Goal: Transaction & Acquisition: Purchase product/service

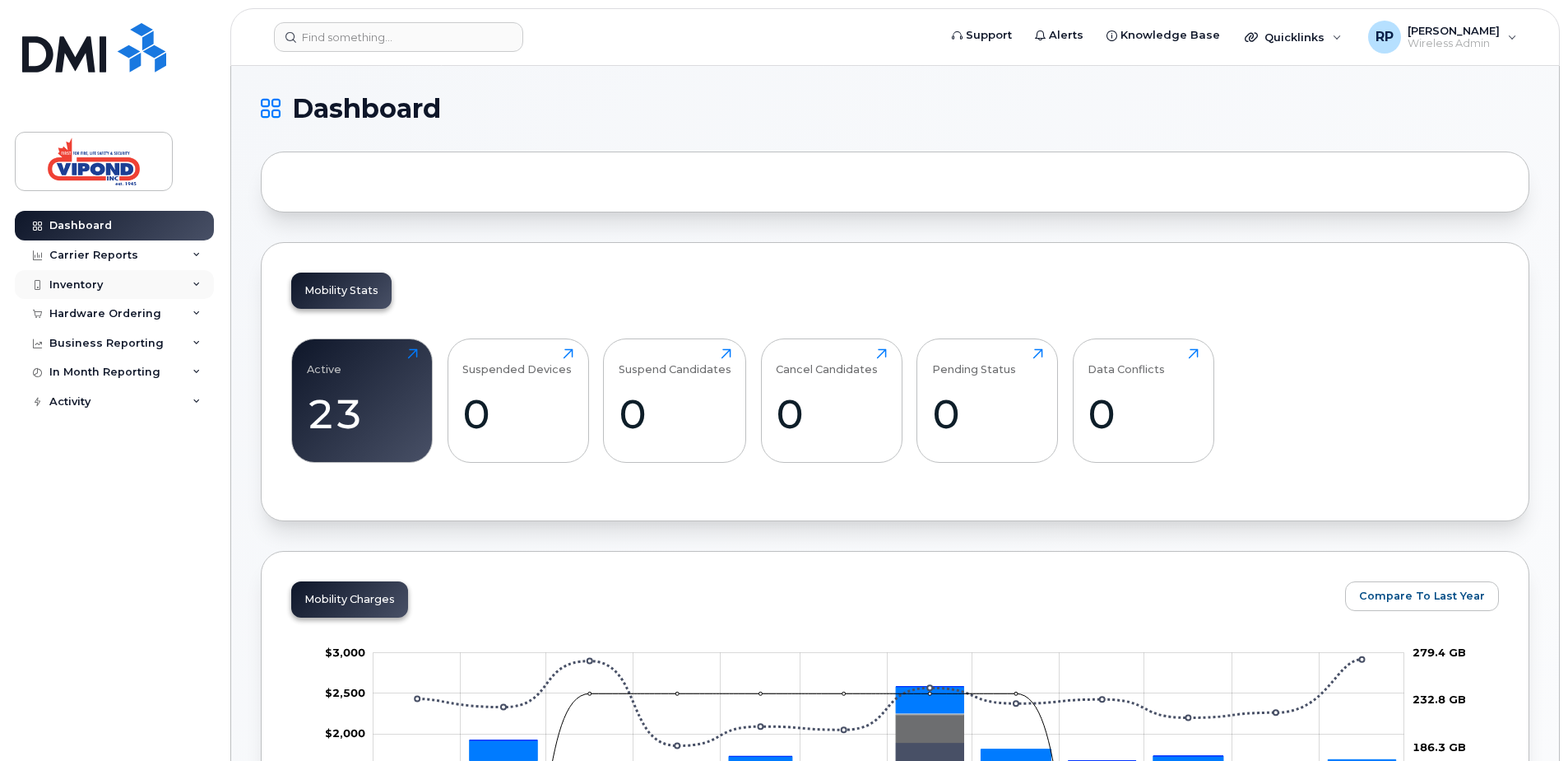
click at [101, 284] on div "Inventory" at bounding box center [77, 285] width 54 height 13
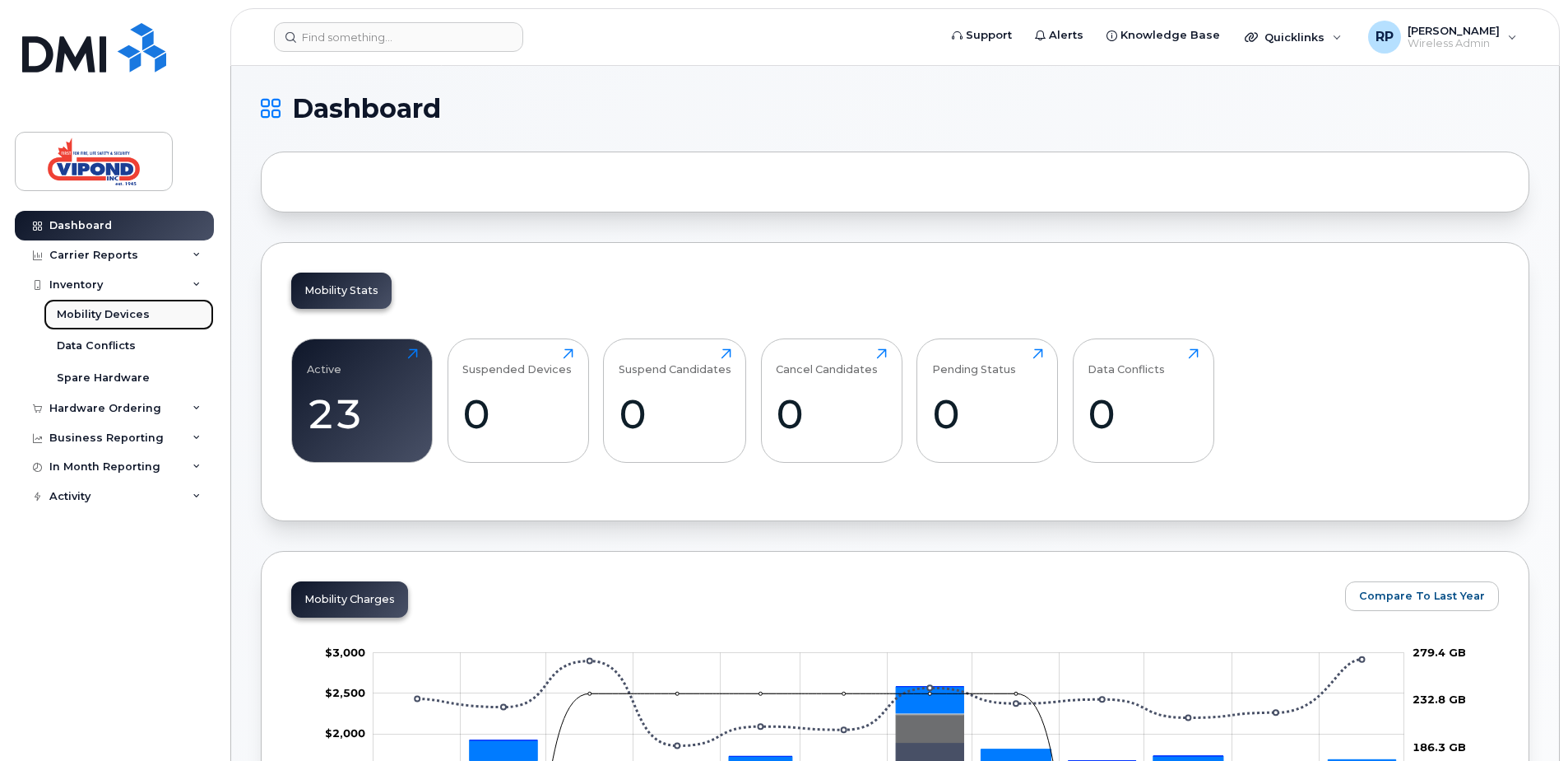
click at [117, 319] on div "Mobility Devices" at bounding box center [103, 314] width 93 height 15
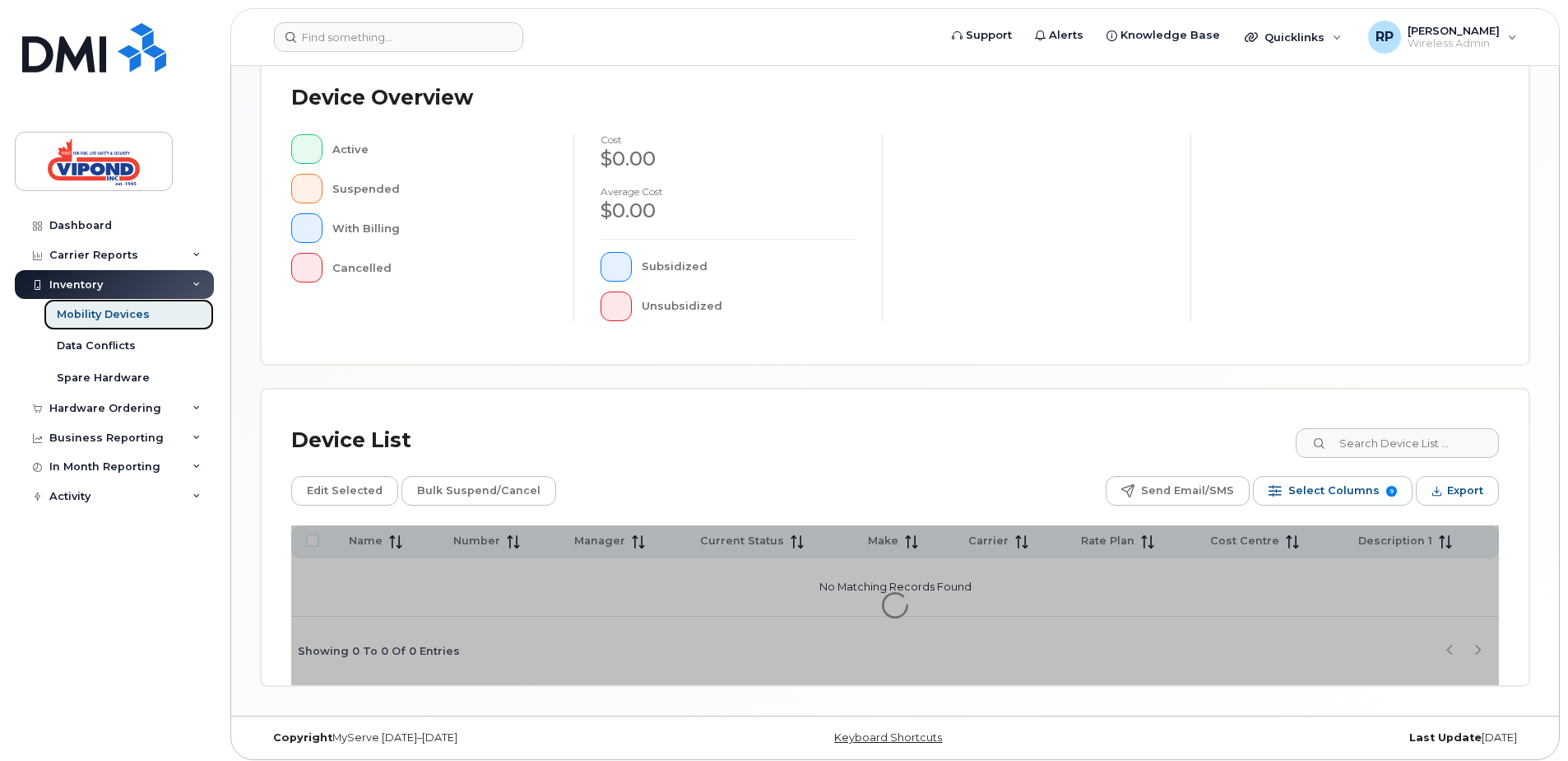
scroll to position [371, 0]
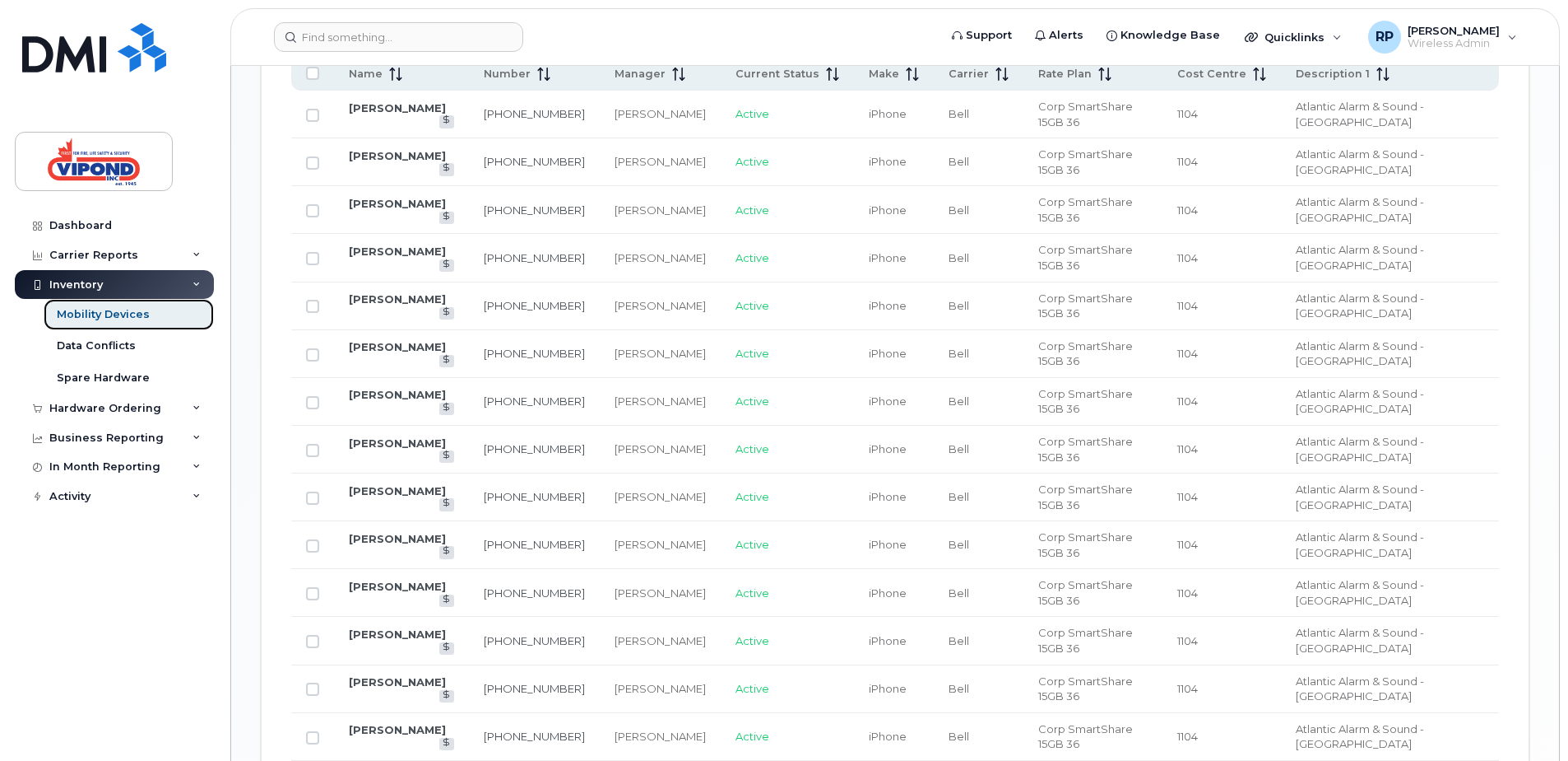
scroll to position [947, 0]
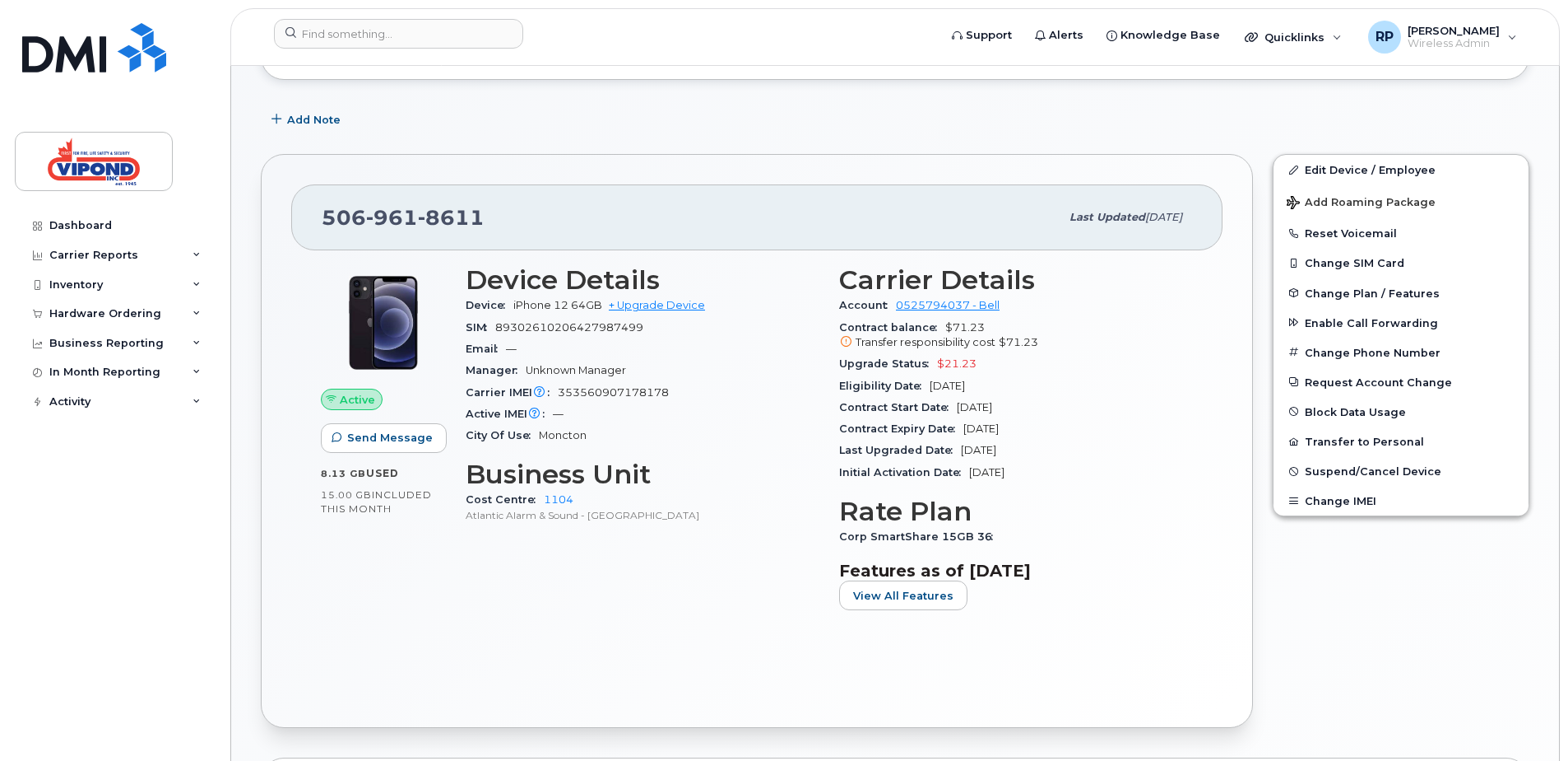
scroll to position [232, 0]
click at [673, 305] on link "+ Upgrade Device" at bounding box center [656, 305] width 96 height 12
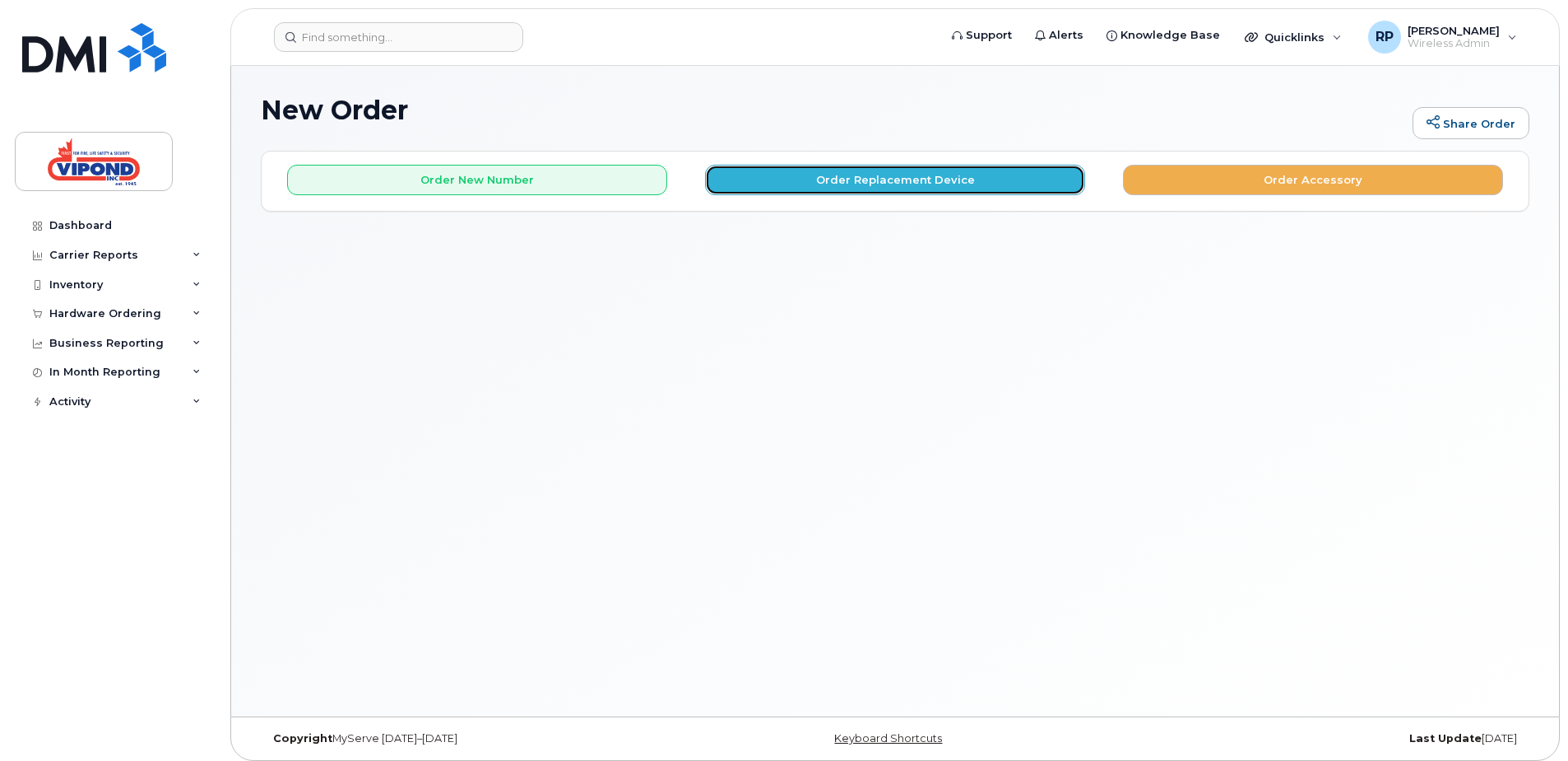
click at [927, 174] on button "Order Replacement Device" at bounding box center [895, 179] width 380 height 31
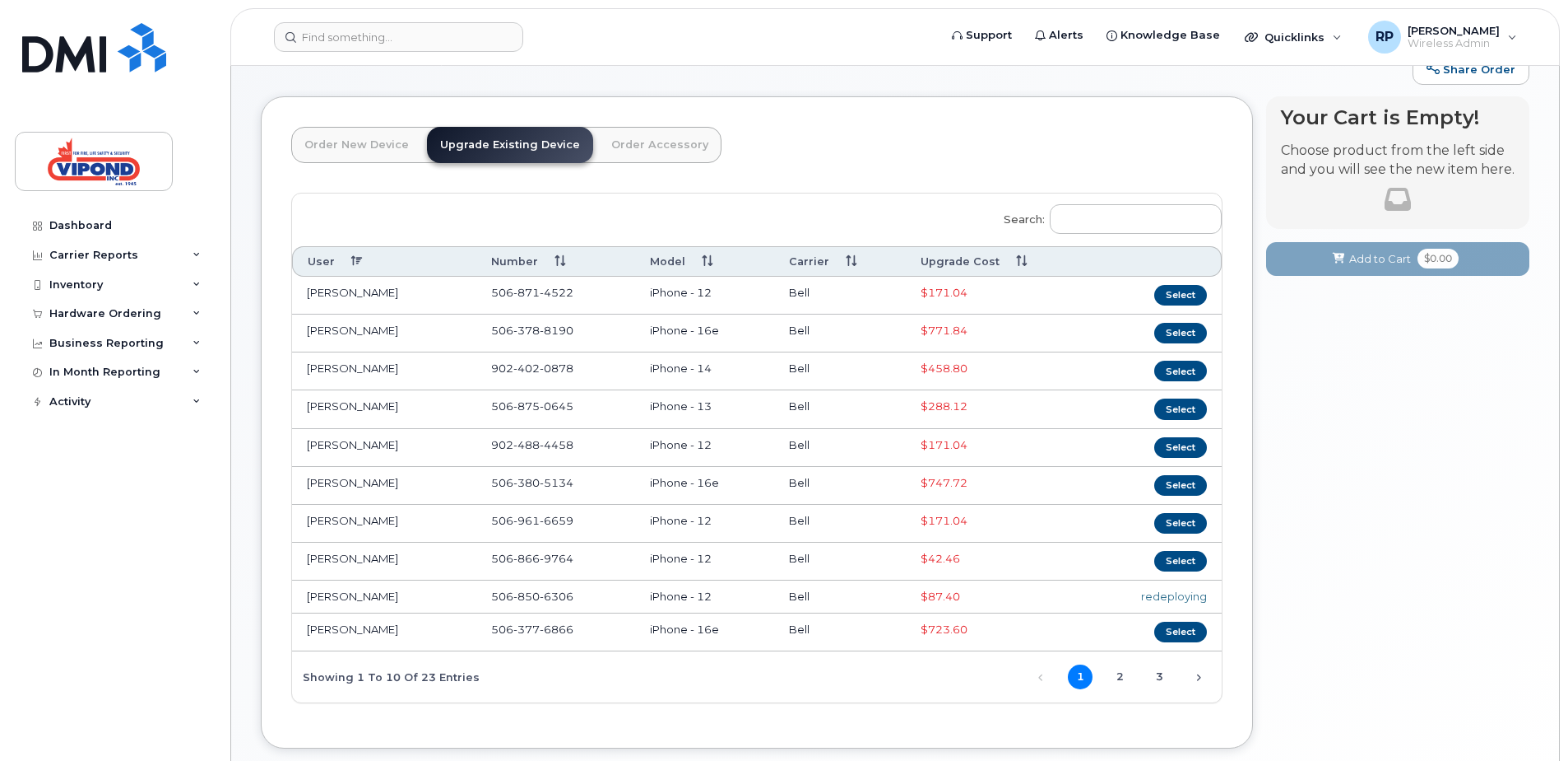
scroll to position [83, 0]
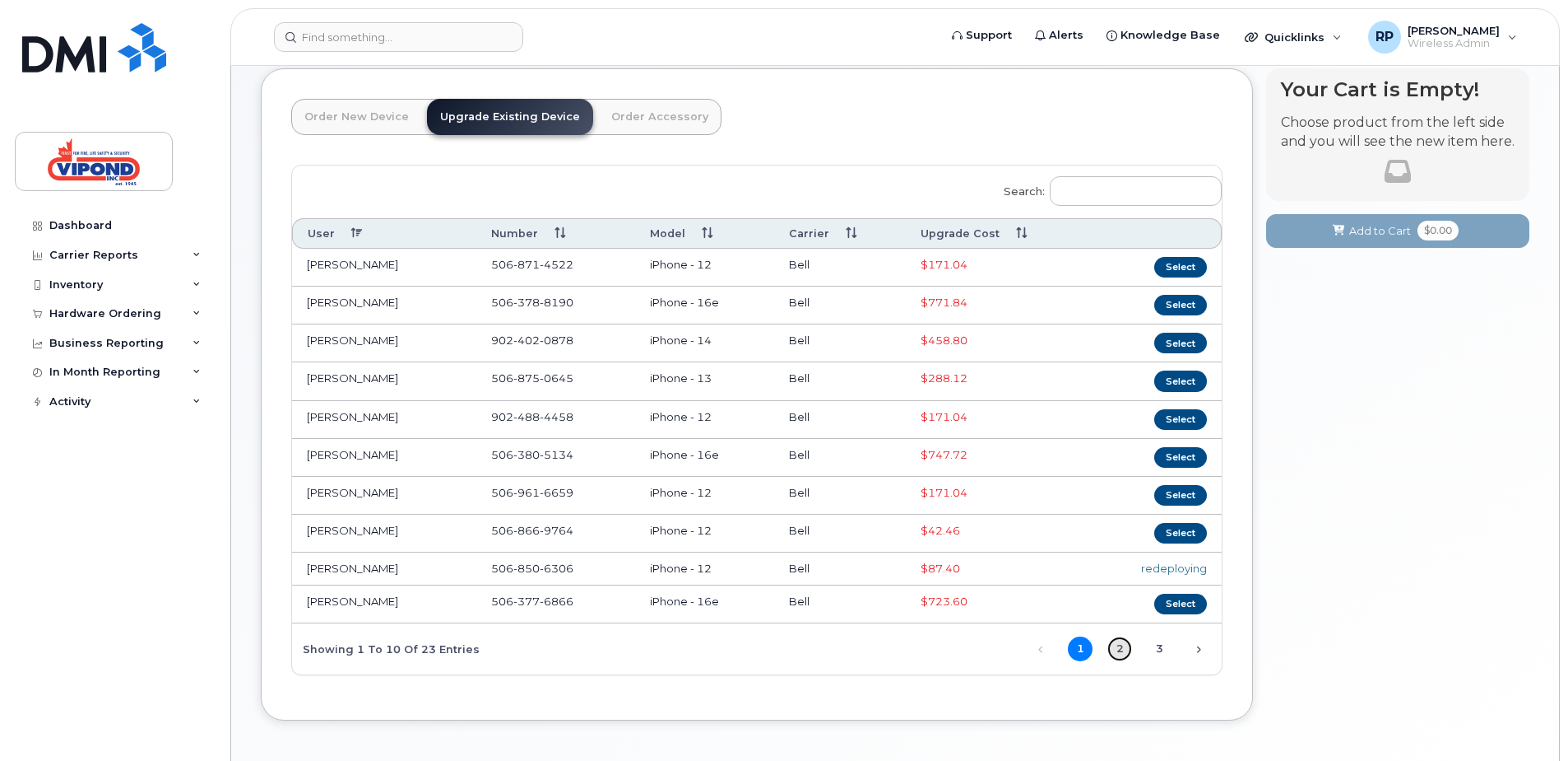
click at [1118, 648] on link "2" at bounding box center [1120, 649] width 25 height 25
click at [1193, 610] on button "Select" at bounding box center [1180, 609] width 53 height 21
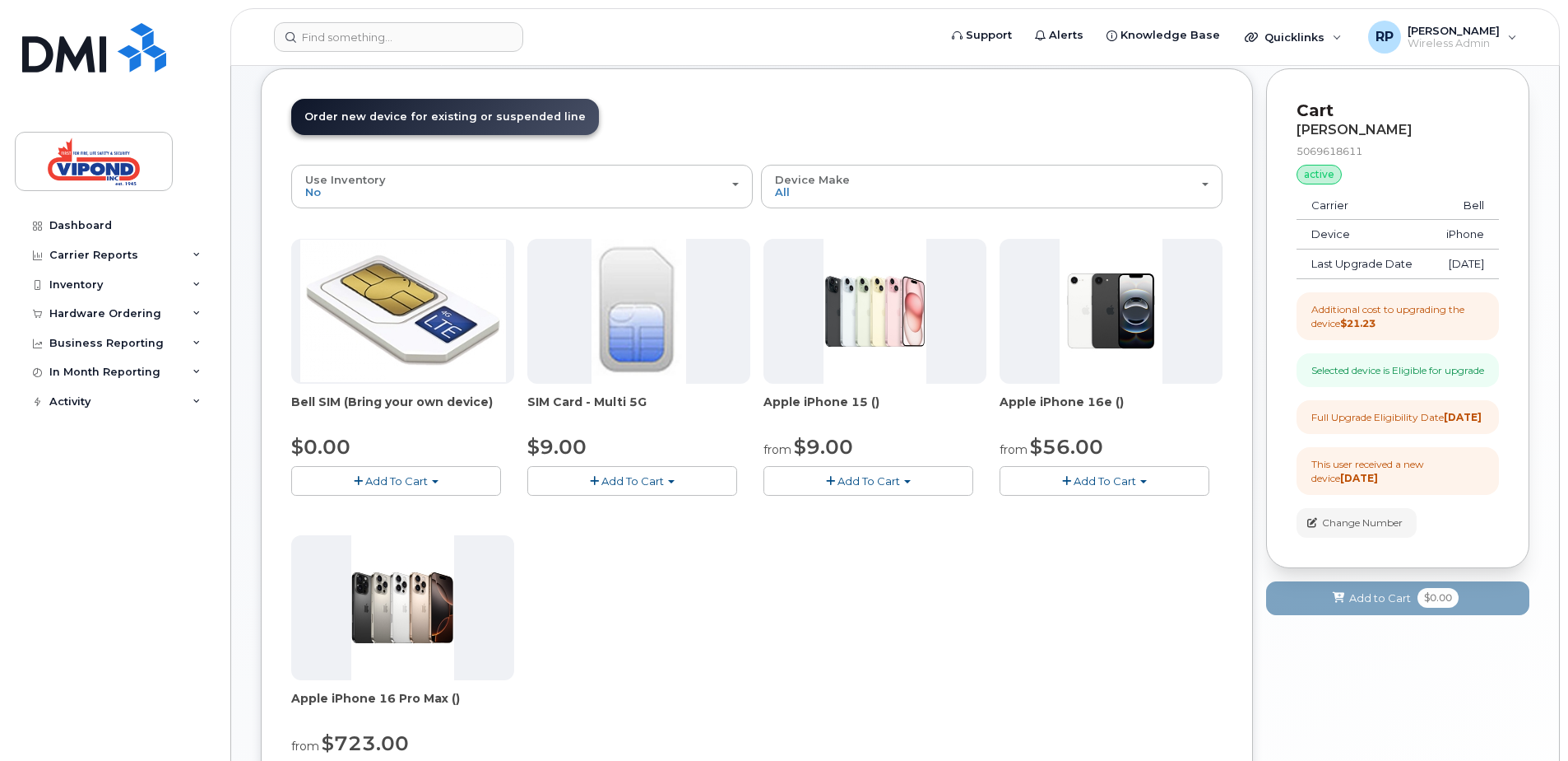
click at [1103, 484] on span "Add To Cart" at bounding box center [1105, 480] width 63 height 13
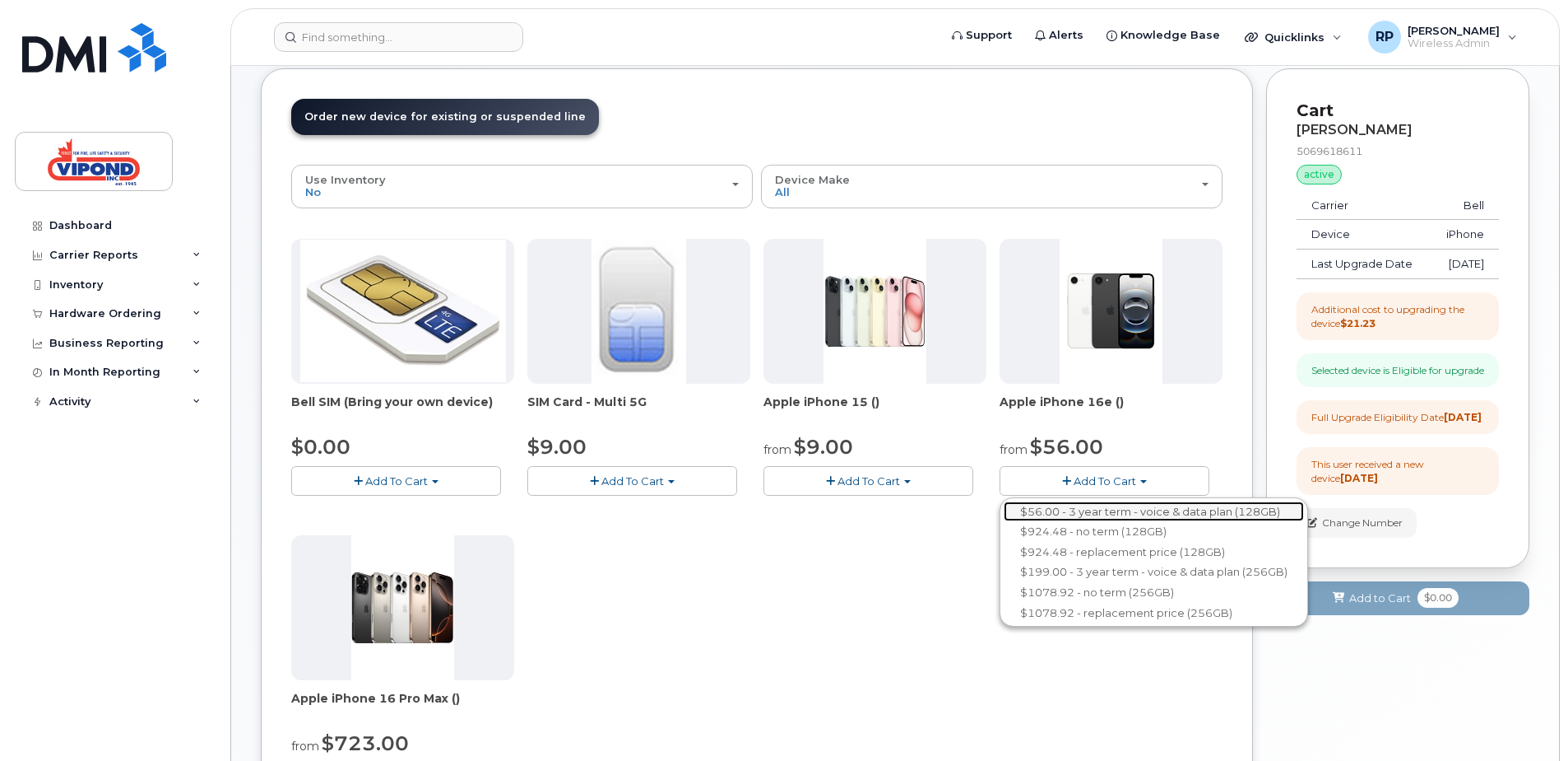
click at [1124, 512] on link "$56.00 - 3 year term - voice & data plan (128GB)" at bounding box center [1153, 511] width 300 height 21
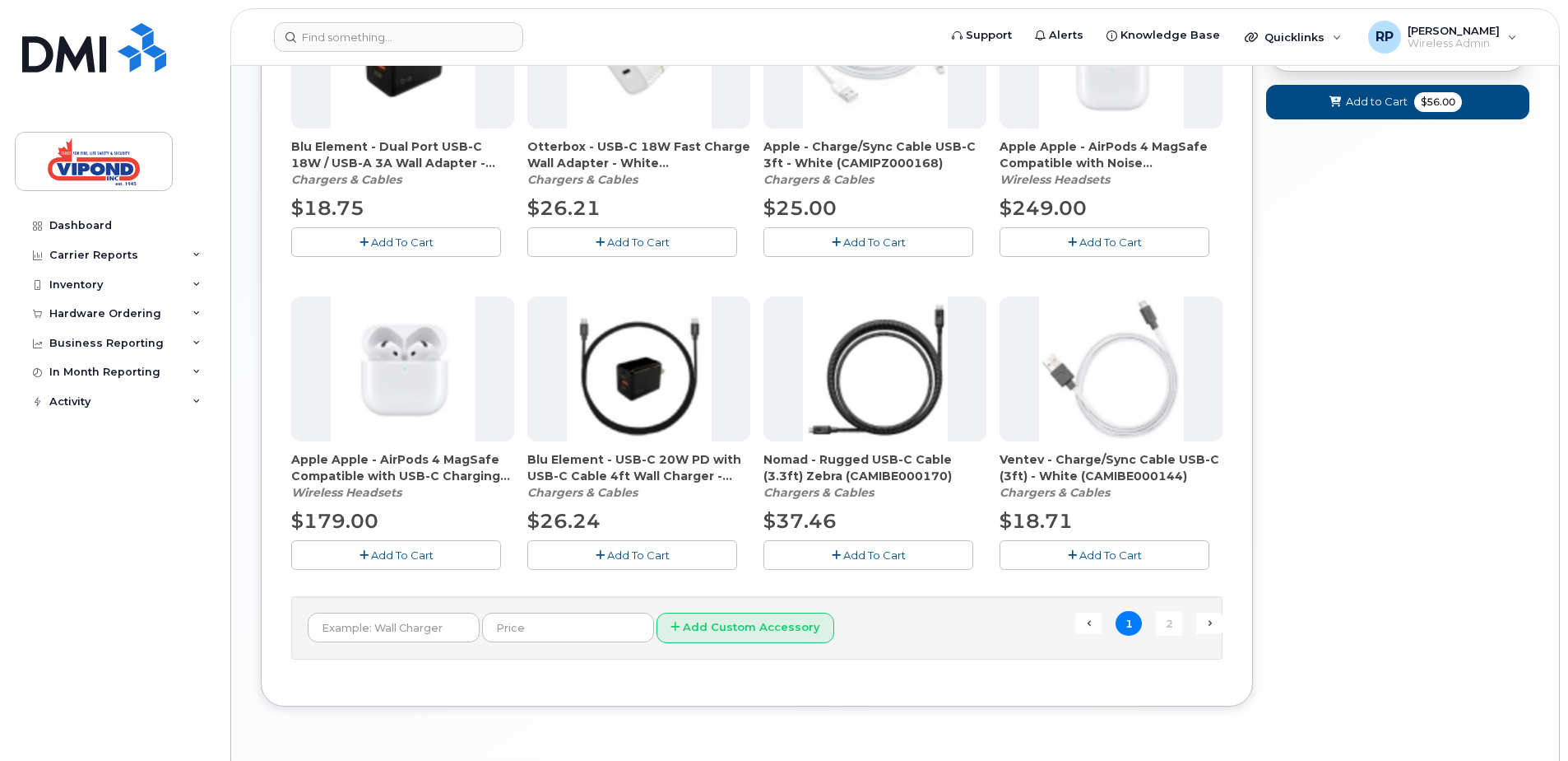
scroll to position [1066, 0]
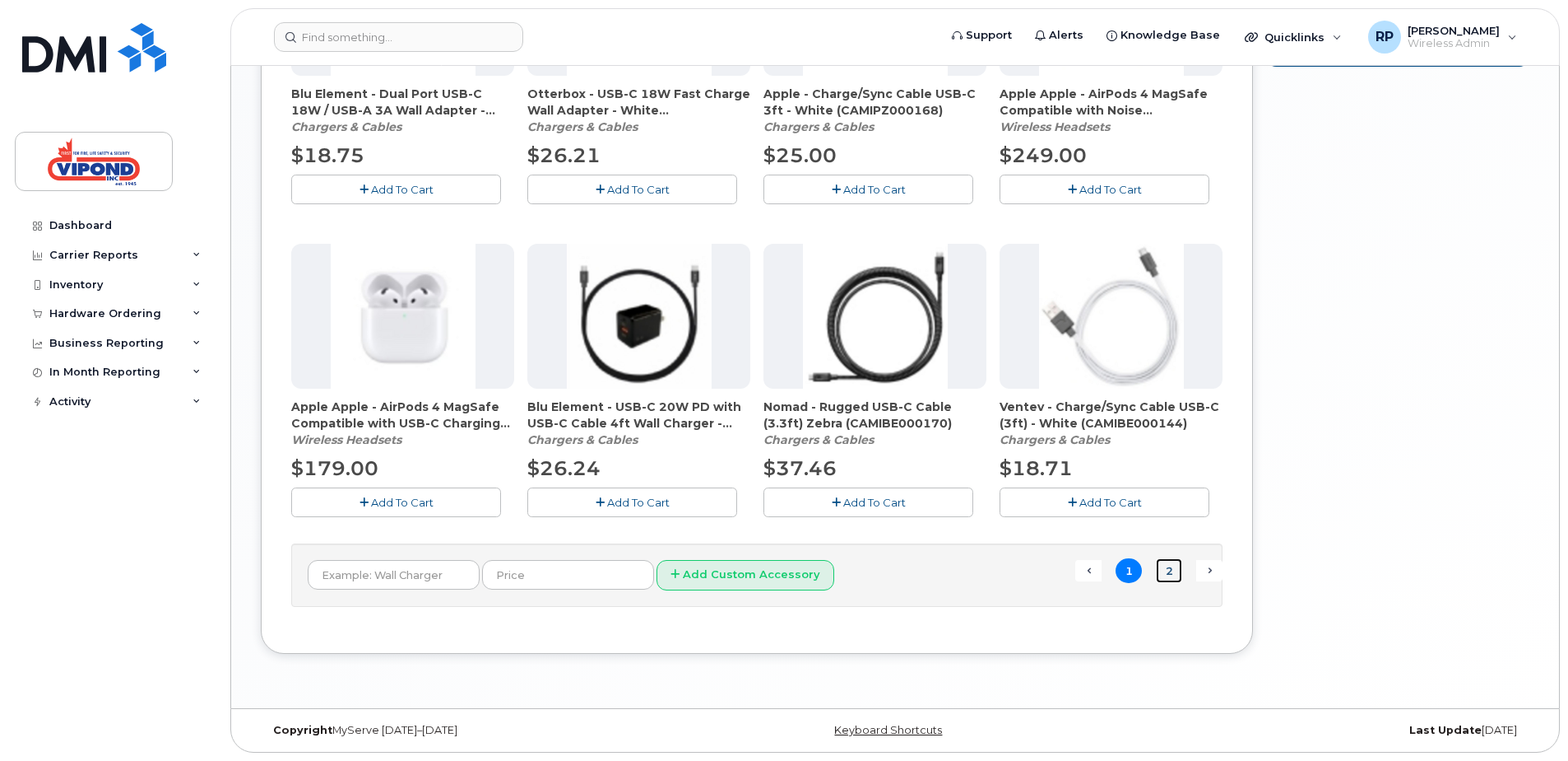
click at [1161, 576] on link "2" at bounding box center [1169, 571] width 26 height 26
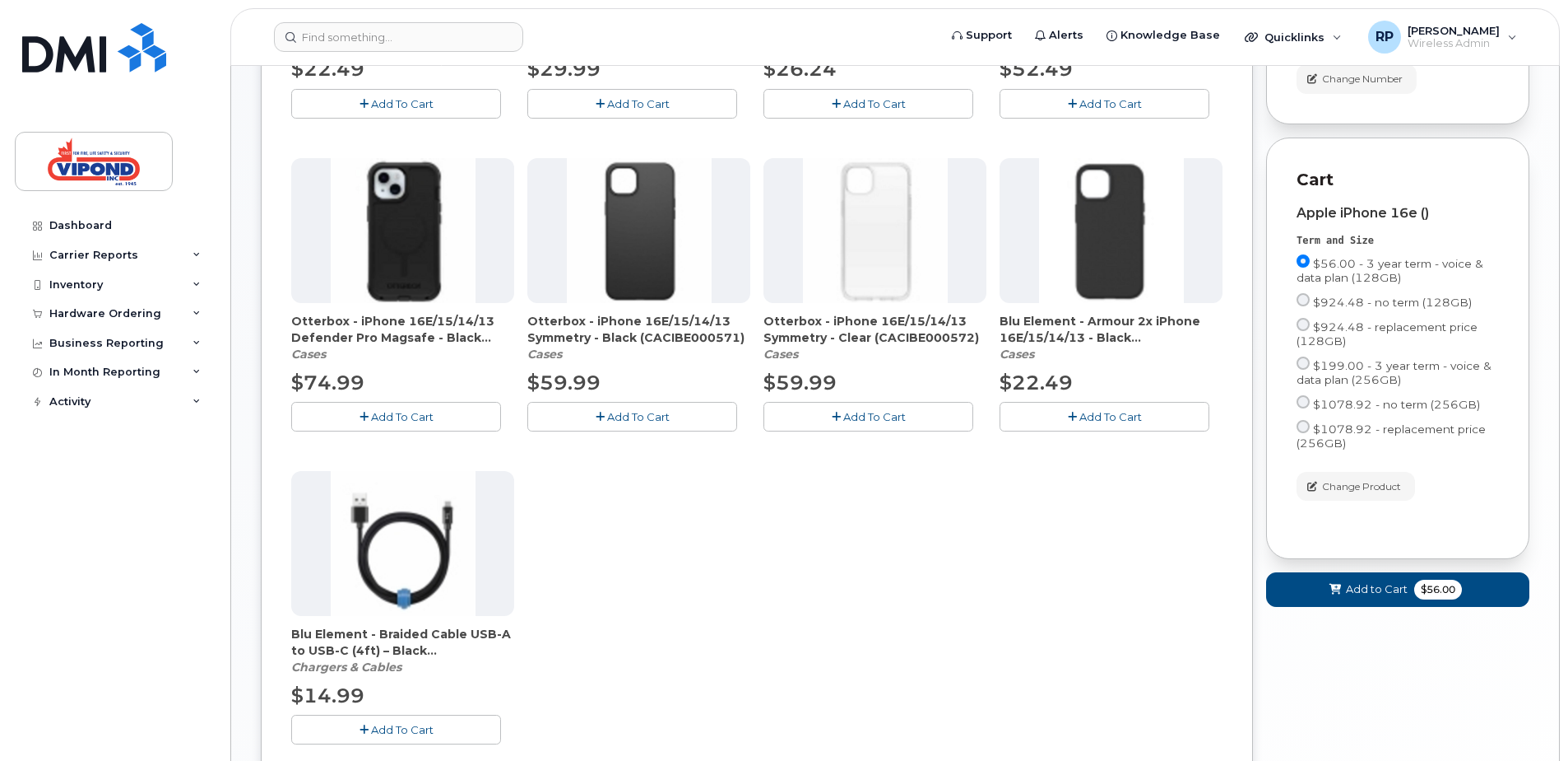
click at [643, 413] on span "Add To Cart" at bounding box center [638, 416] width 63 height 13
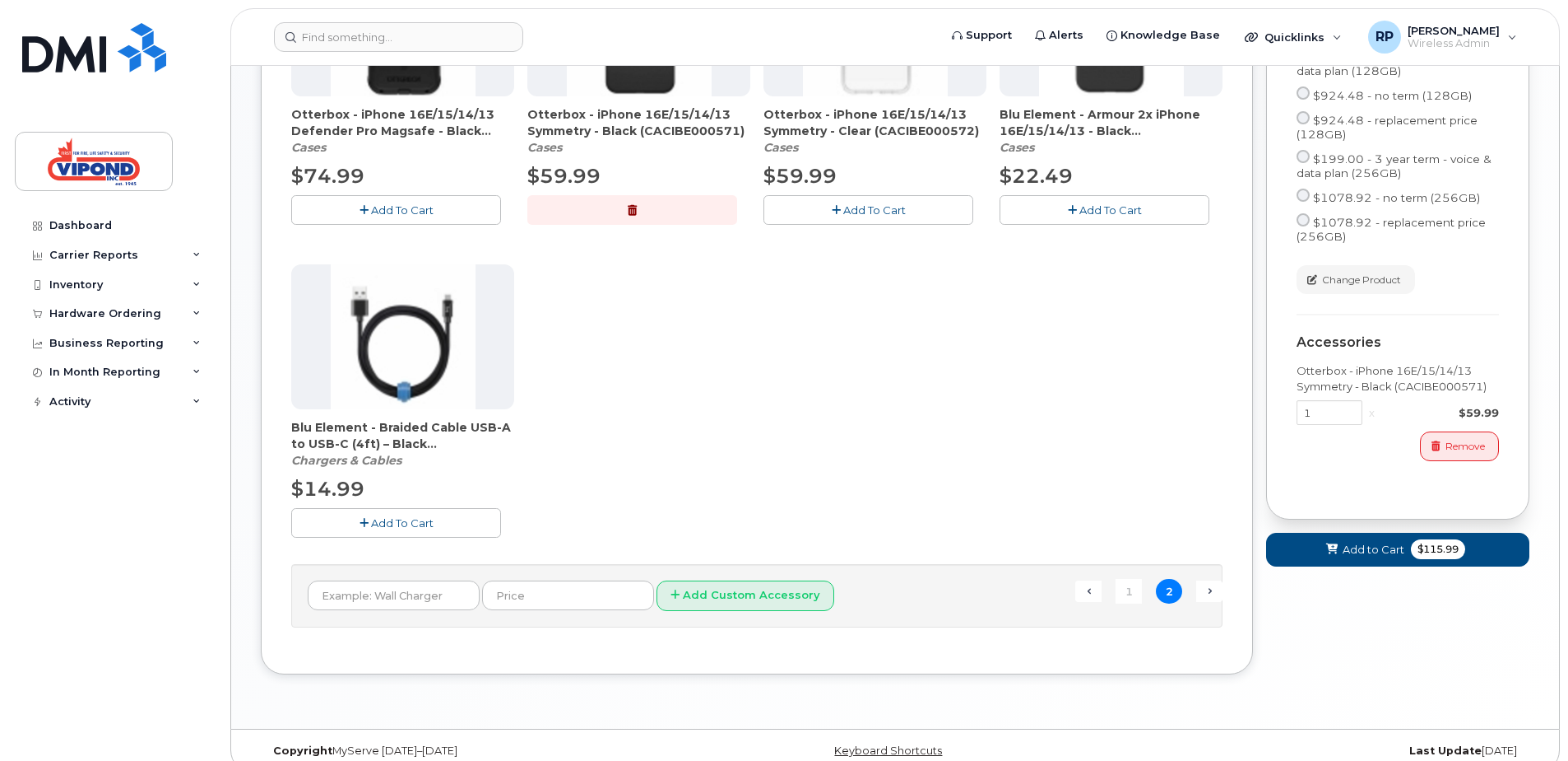
scroll to position [753, 0]
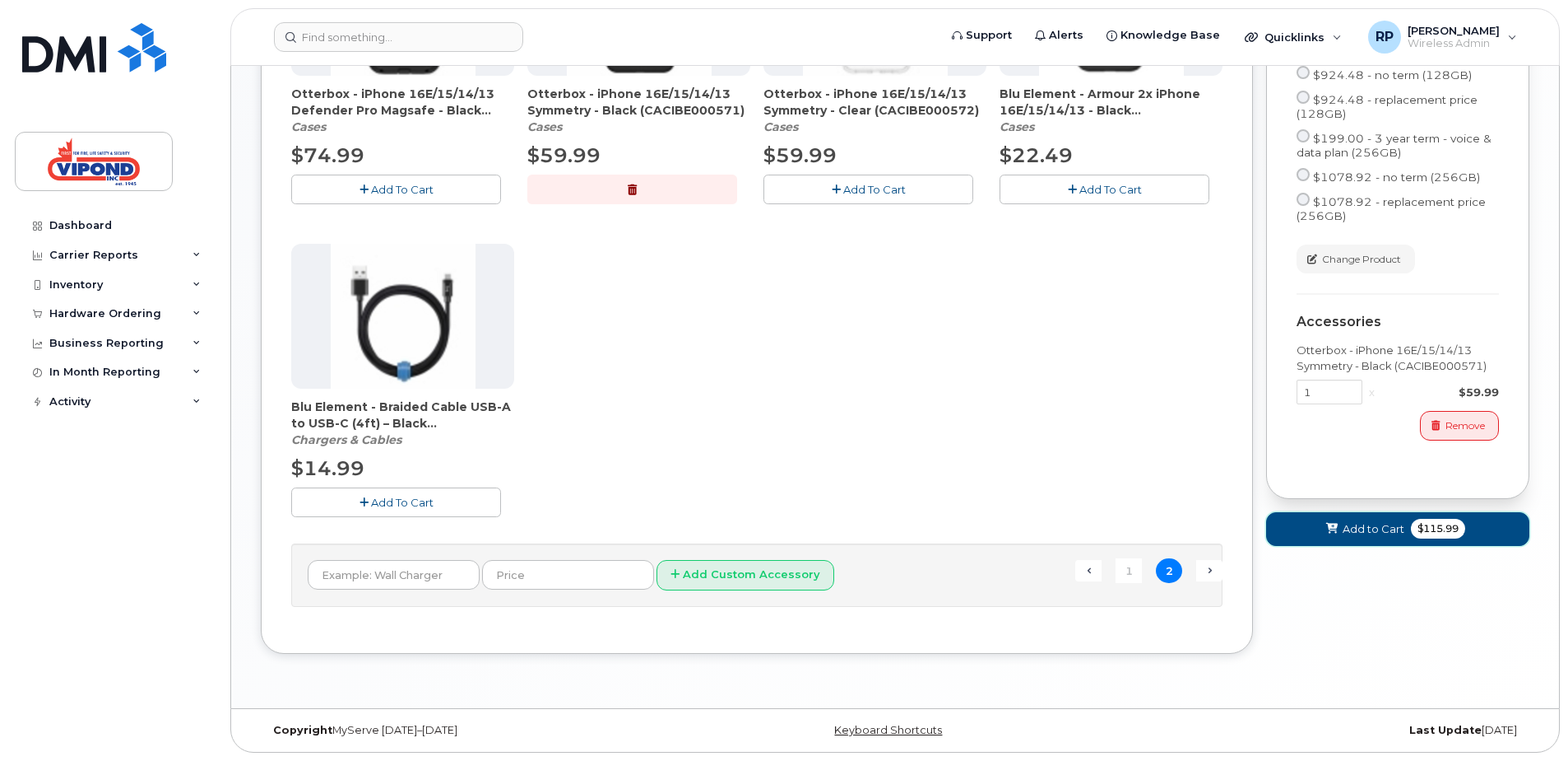
click at [1374, 546] on button "Add to Cart $115.99" at bounding box center [1397, 529] width 263 height 34
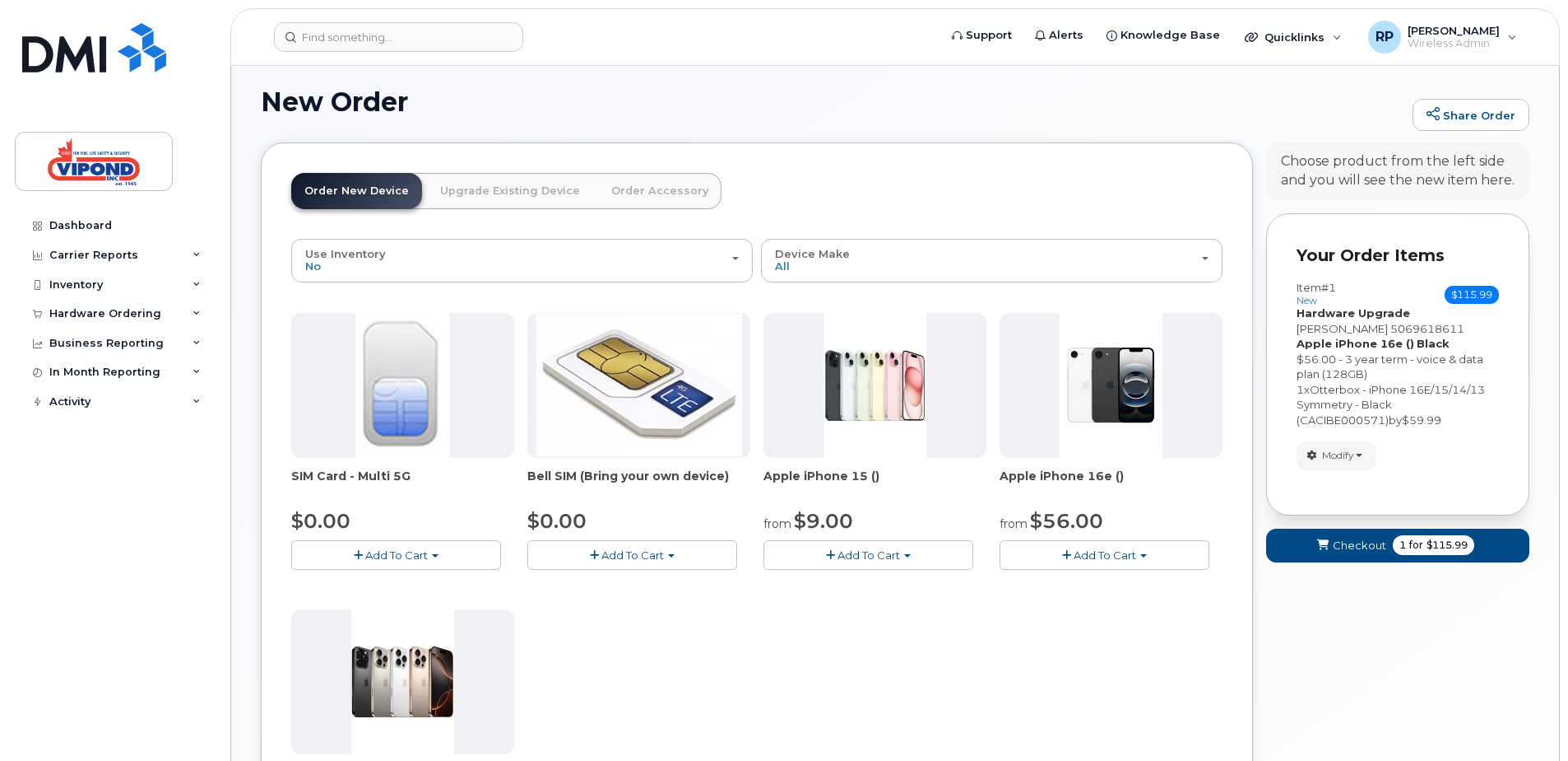
scroll to position [330, 0]
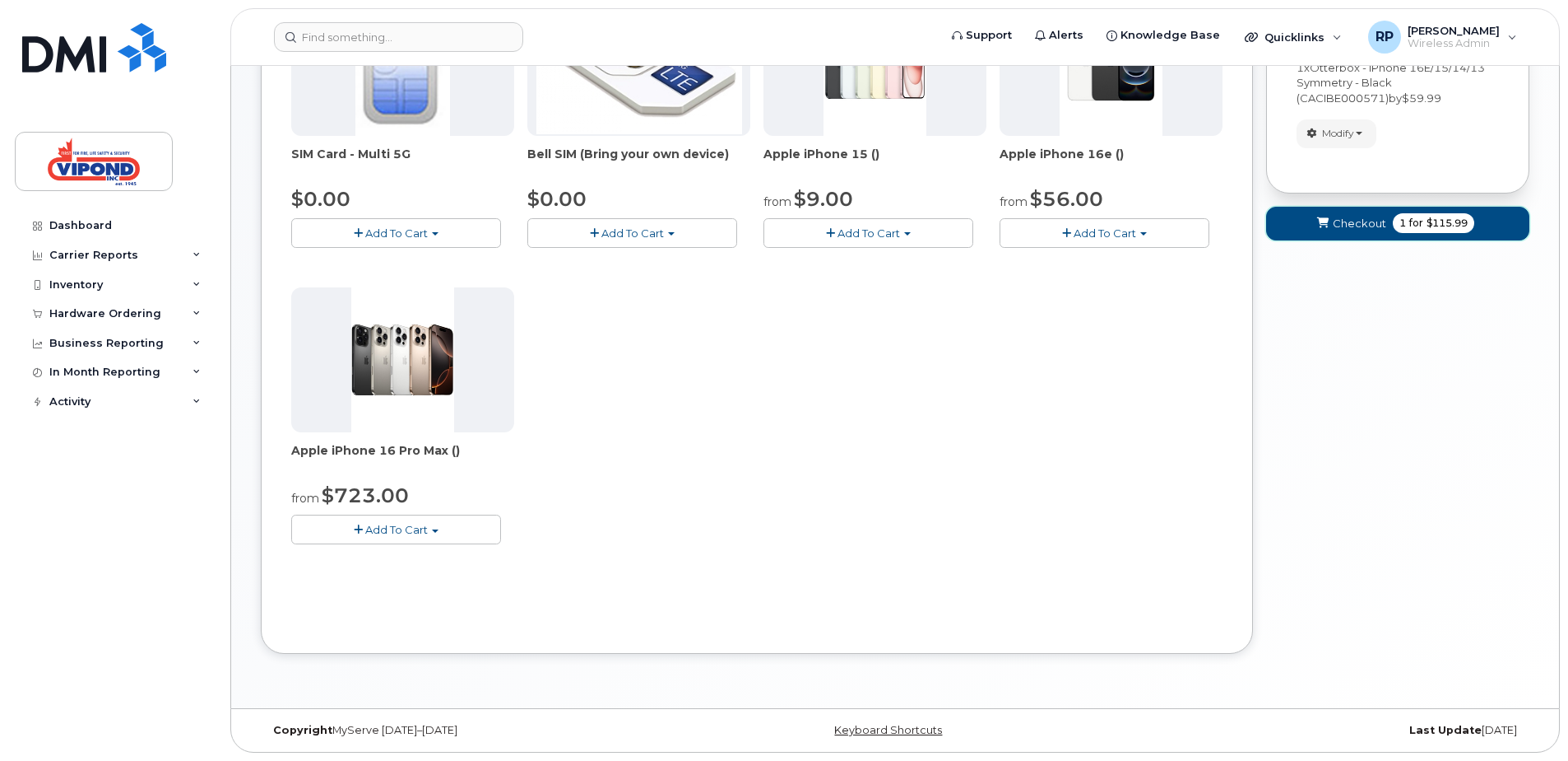
click at [1352, 223] on span "Checkout" at bounding box center [1359, 224] width 54 height 16
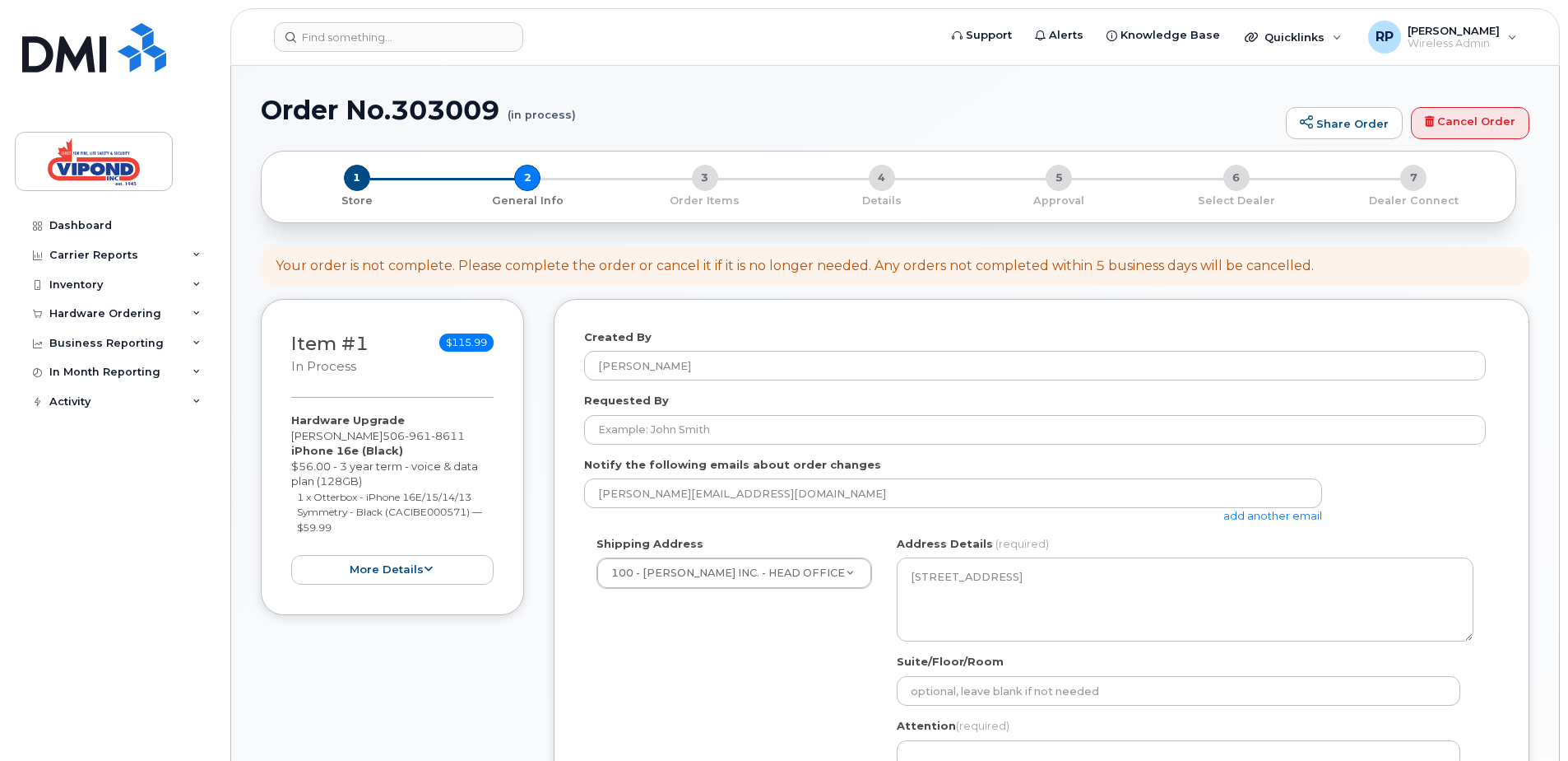
select select
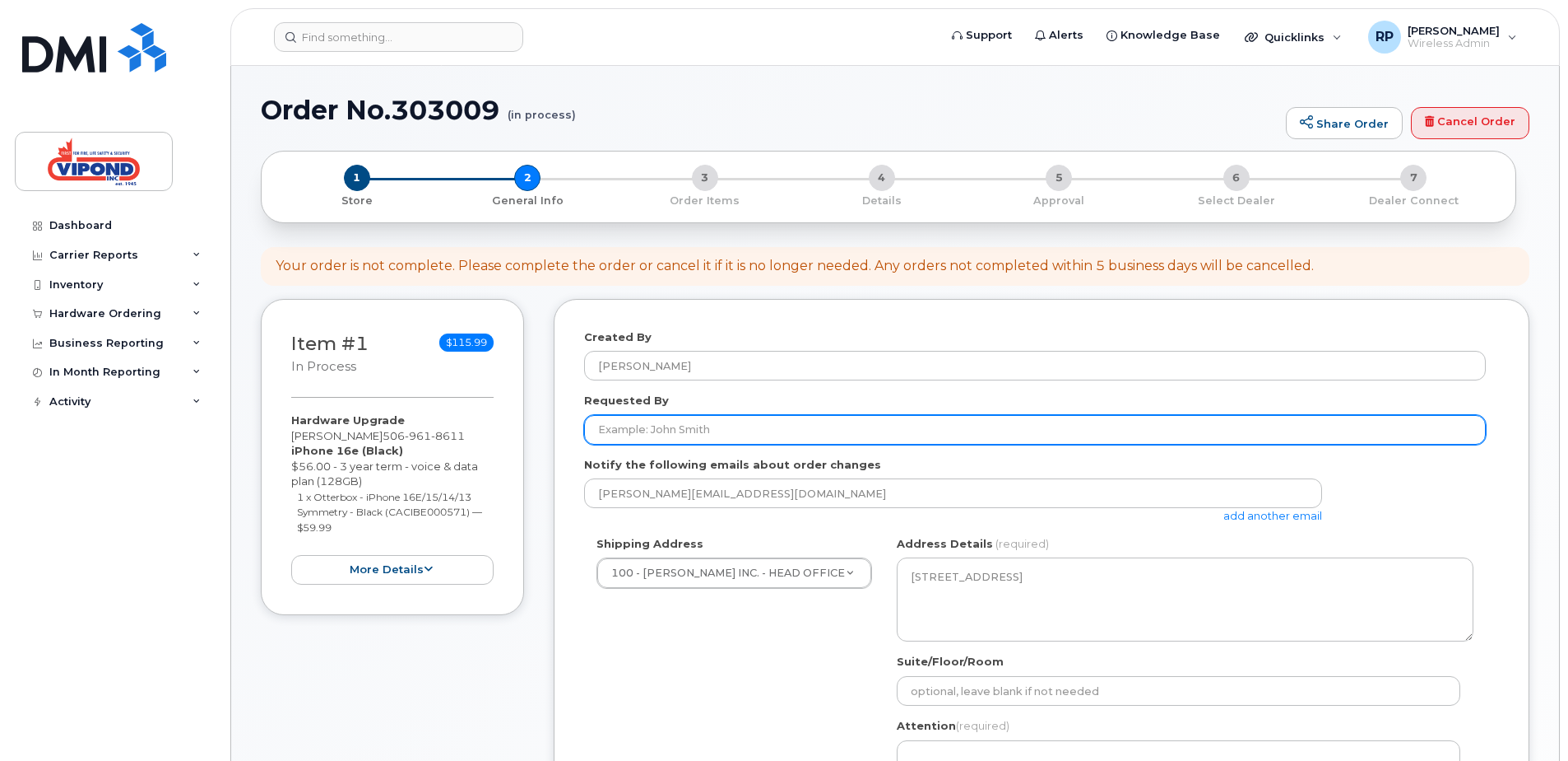
click at [685, 431] on input "Requested By" at bounding box center [1034, 430] width 902 height 30
type input "[PERSON_NAME]"
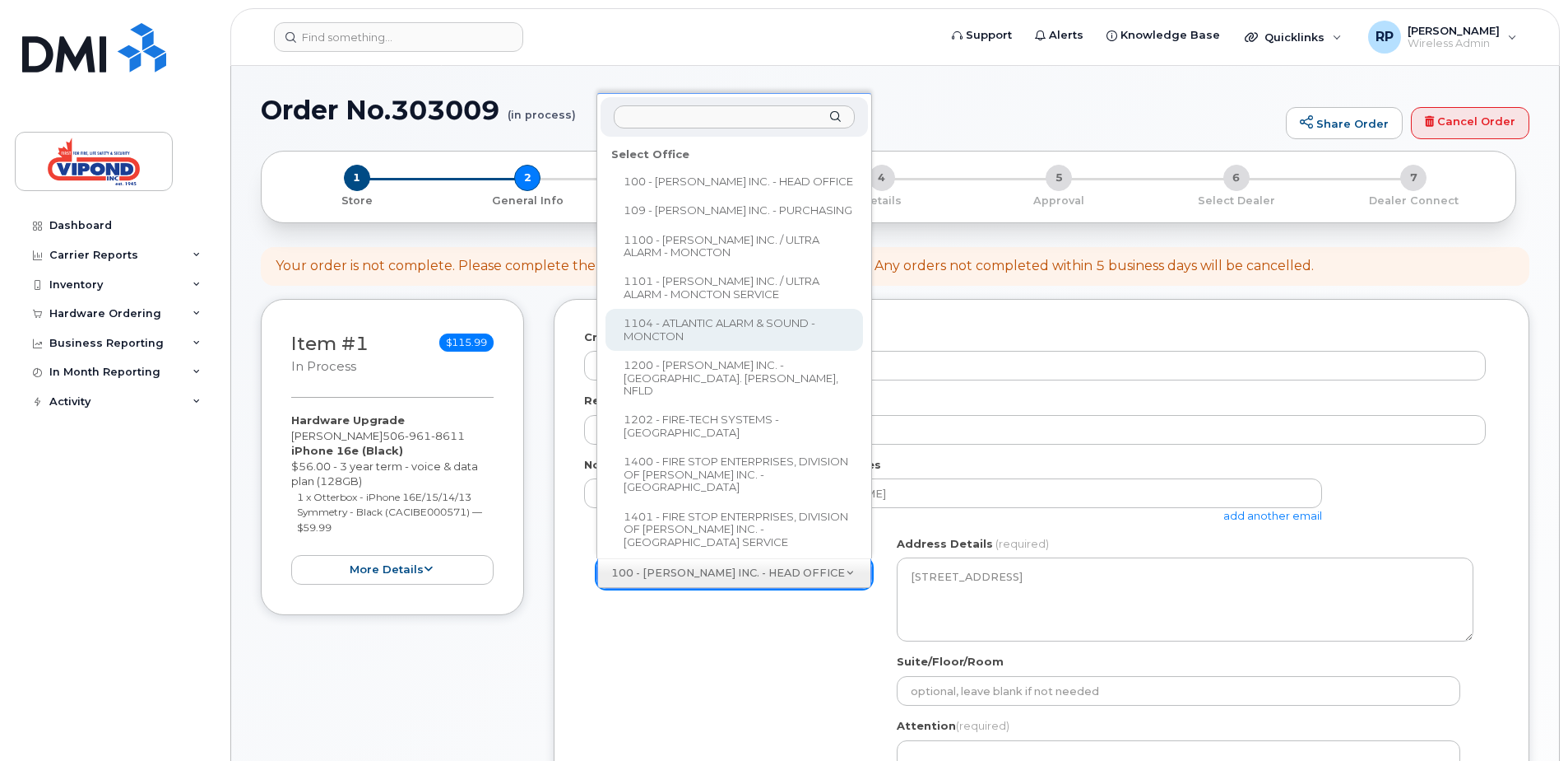
select select
type textarea "309 English Drive Moncton New Brunswick E1E 3Y8"
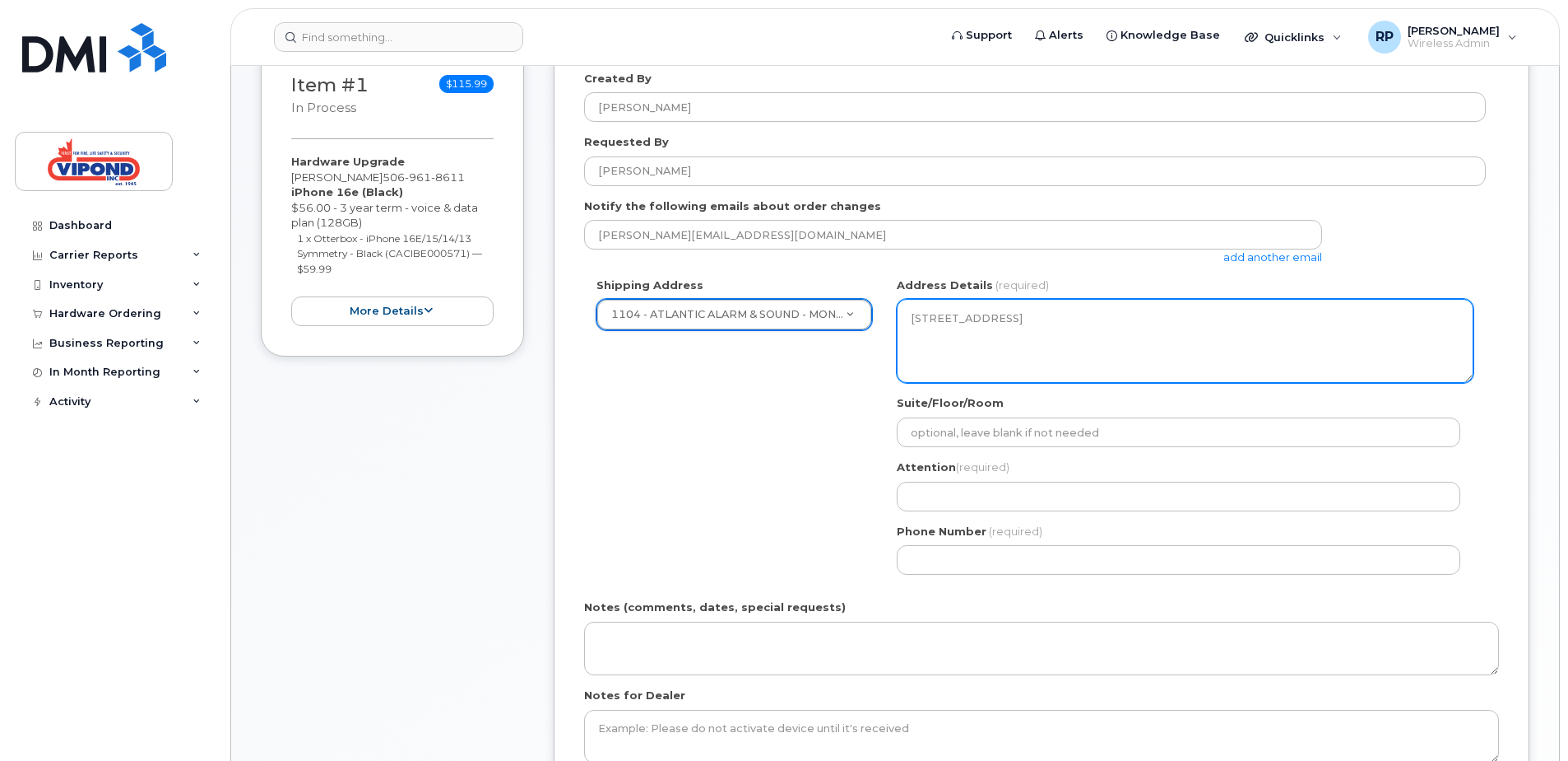
scroll to position [329, 0]
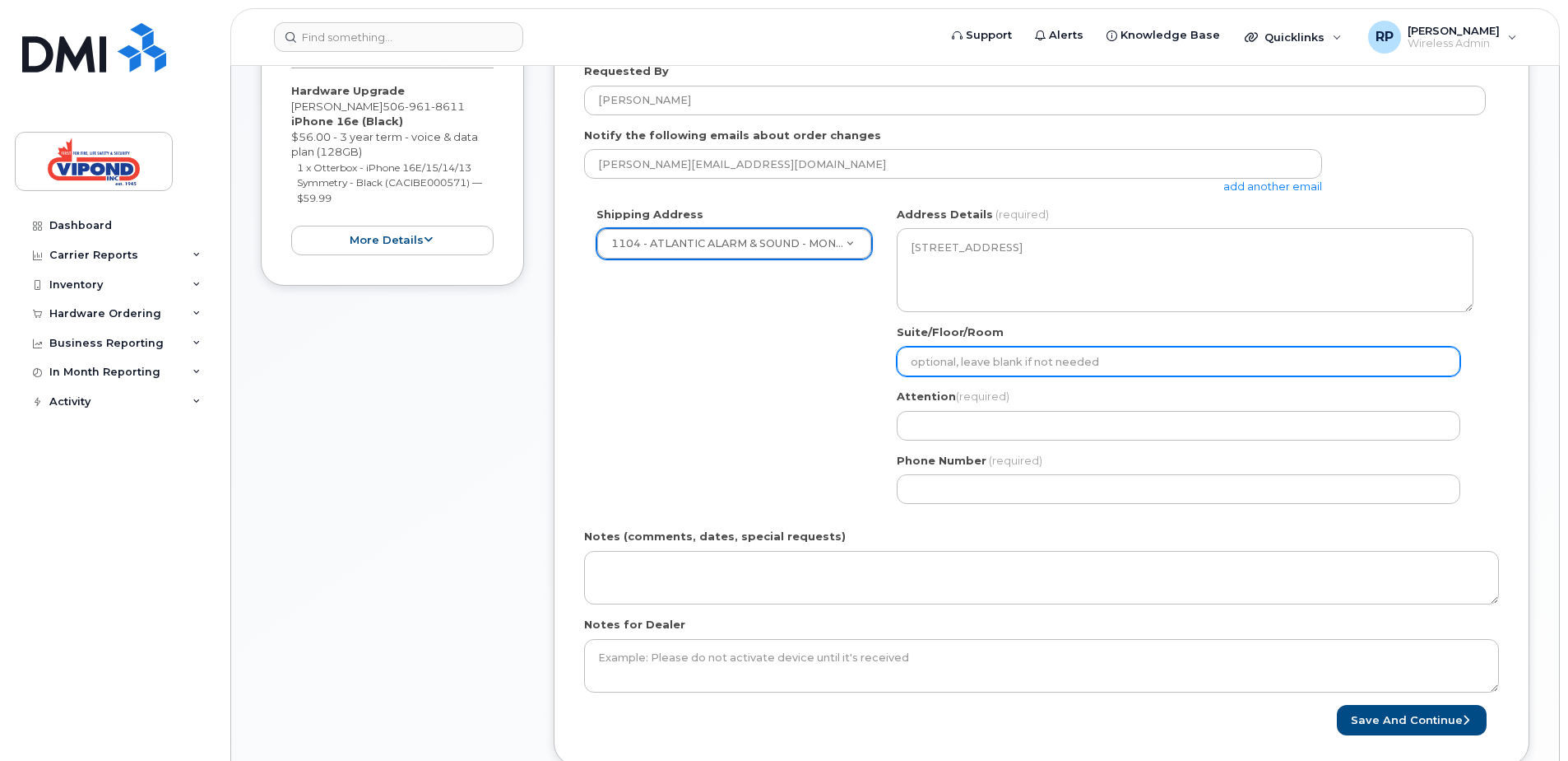
click at [960, 360] on input "Suite/Floor/Room" at bounding box center [1178, 361] width 564 height 30
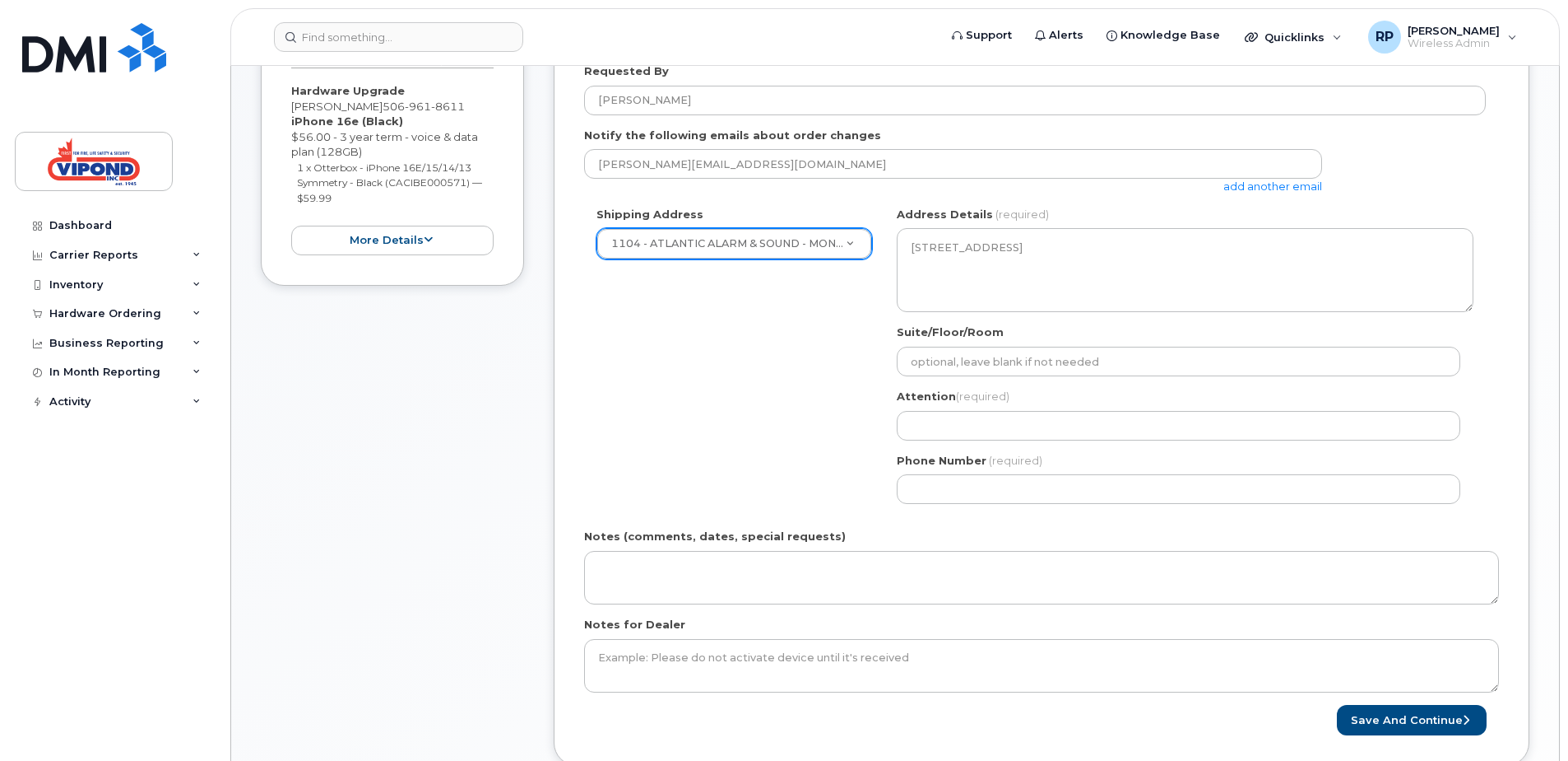
click at [951, 410] on div "Attention (required)" at bounding box center [1185, 415] width 577 height 52
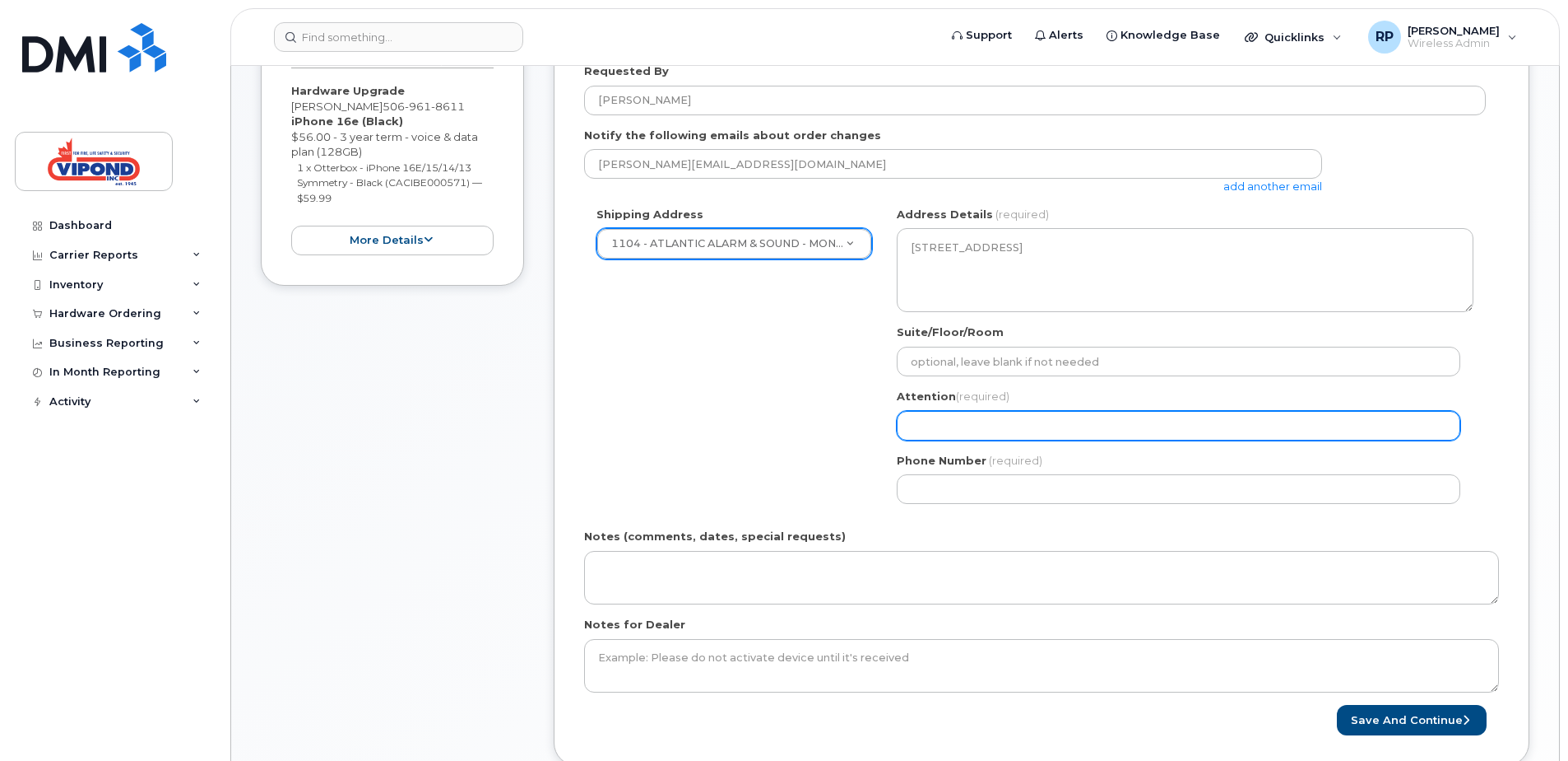
click at [949, 418] on input "Attention (required)" at bounding box center [1178, 426] width 564 height 30
type input "[PERSON_NAME]"
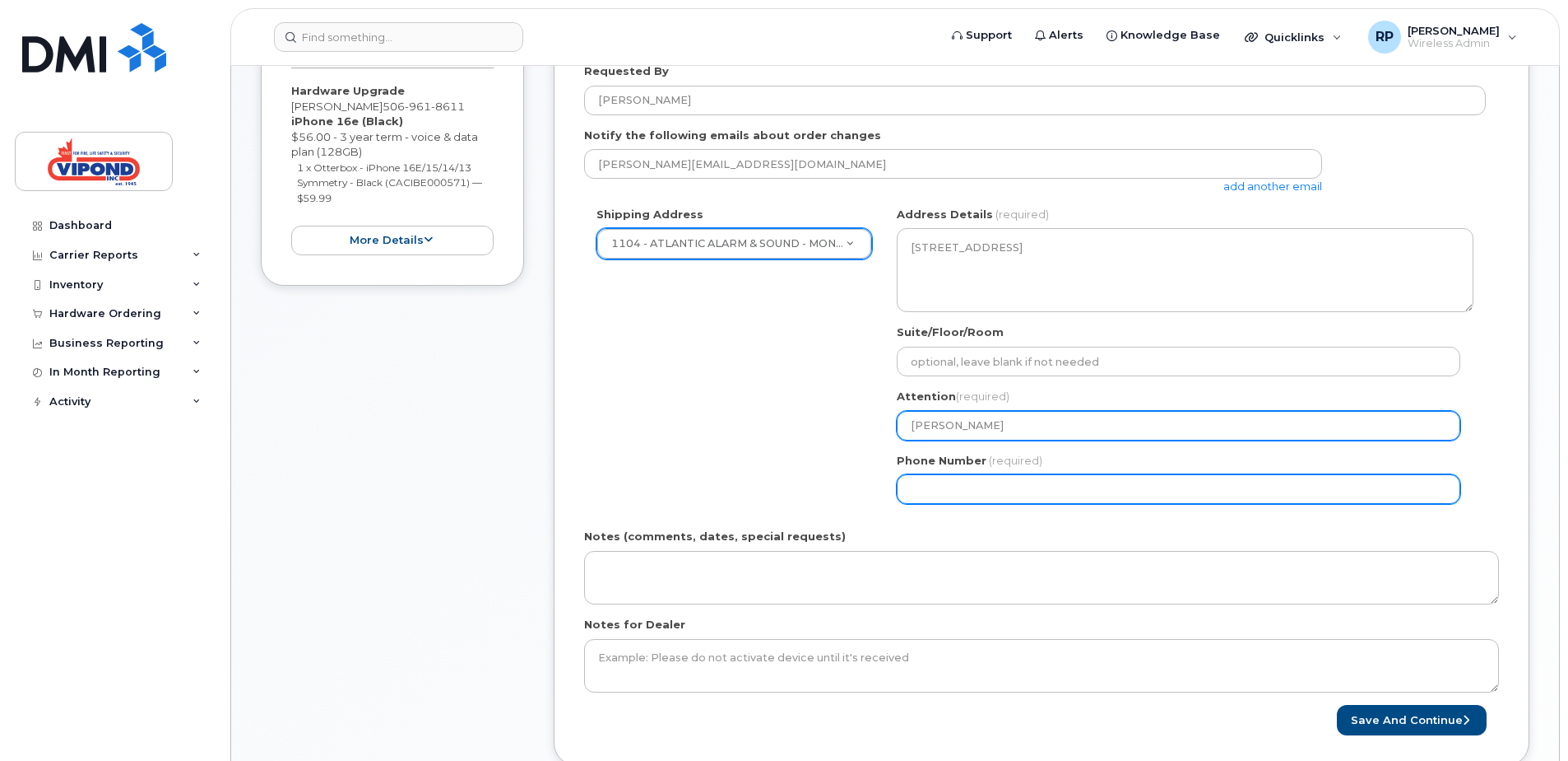
type input "5068539315"
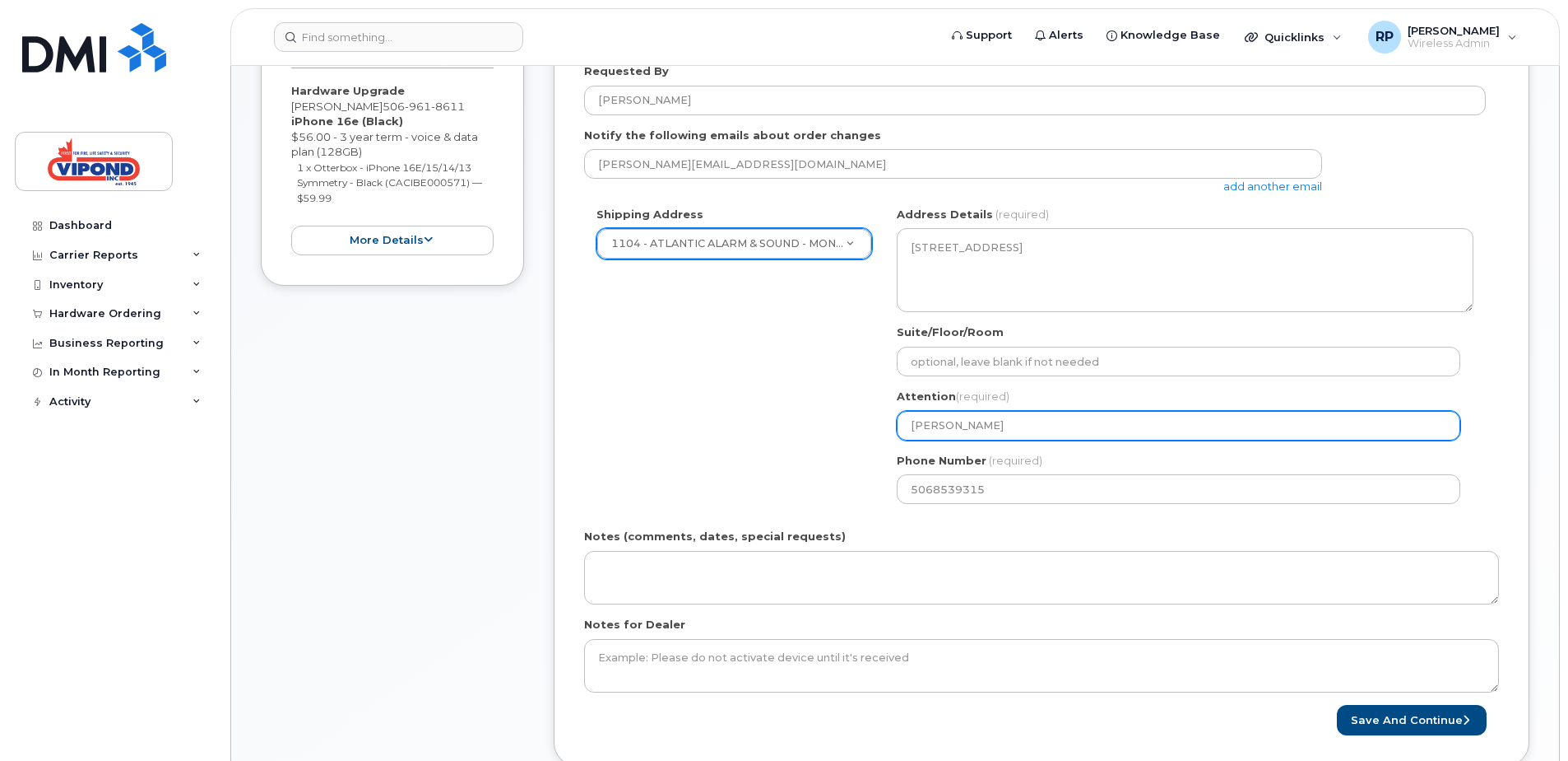
select select
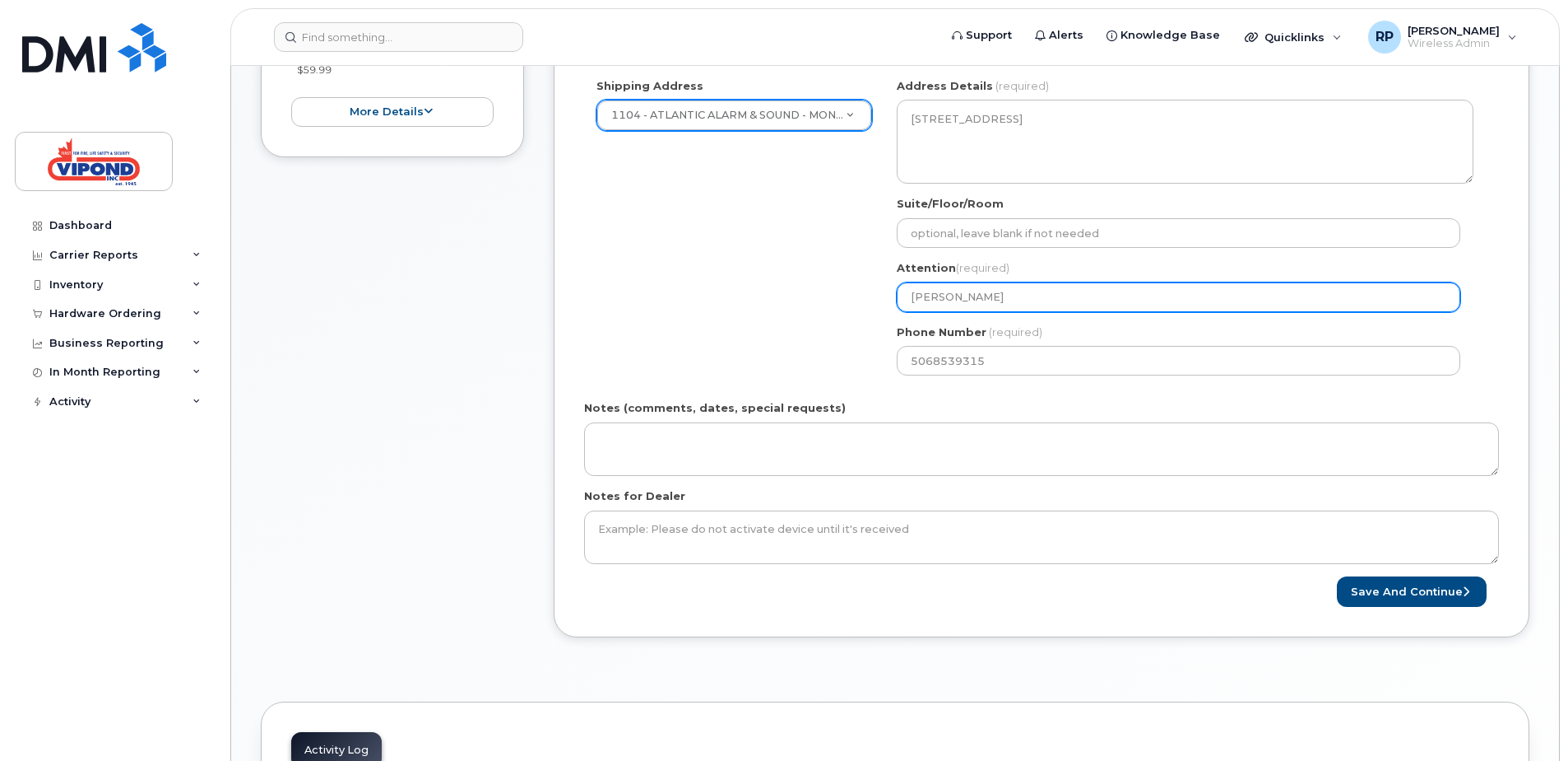
scroll to position [493, 0]
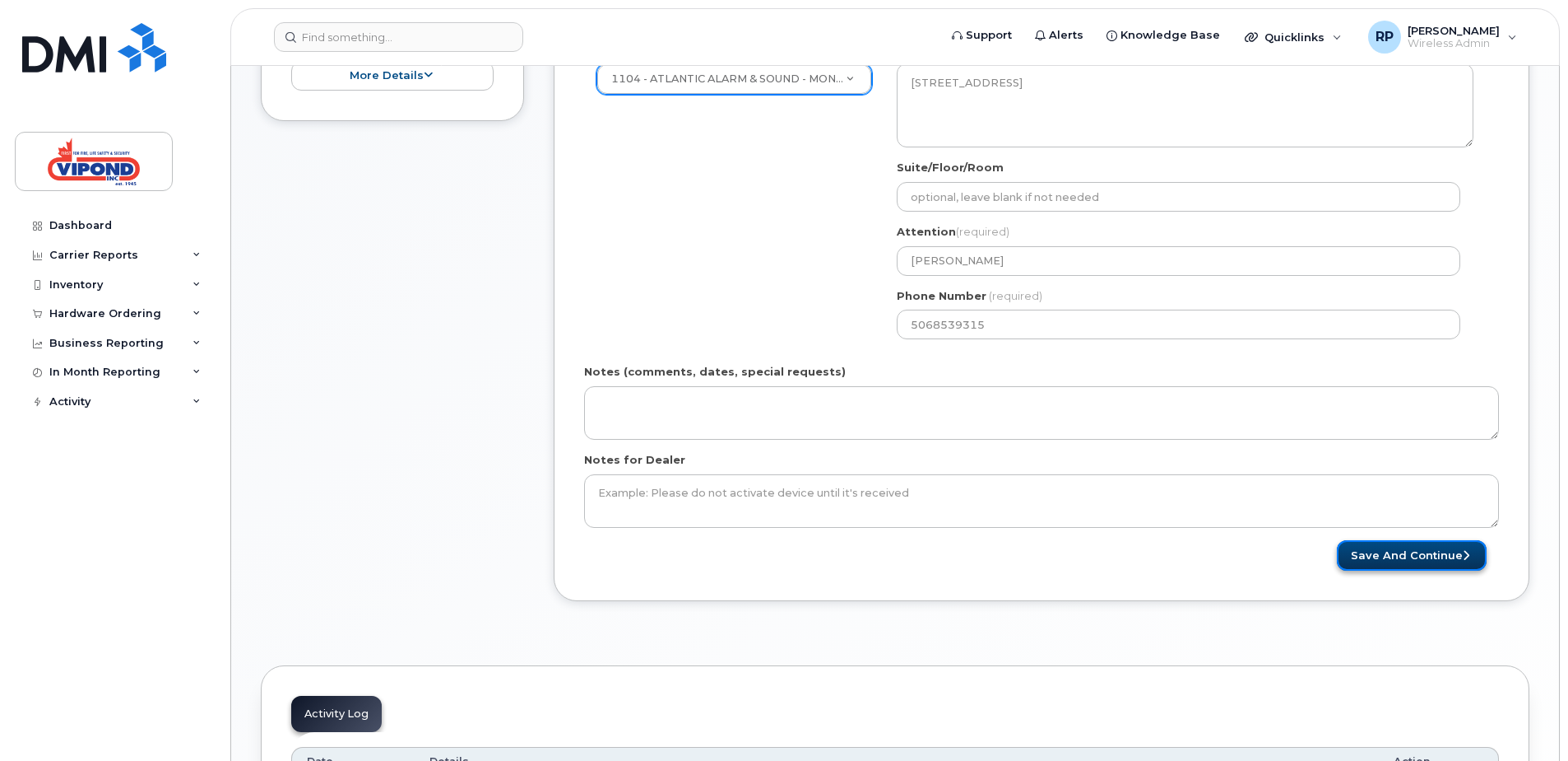
click at [1375, 558] on button "Save and Continue" at bounding box center [1412, 555] width 150 height 31
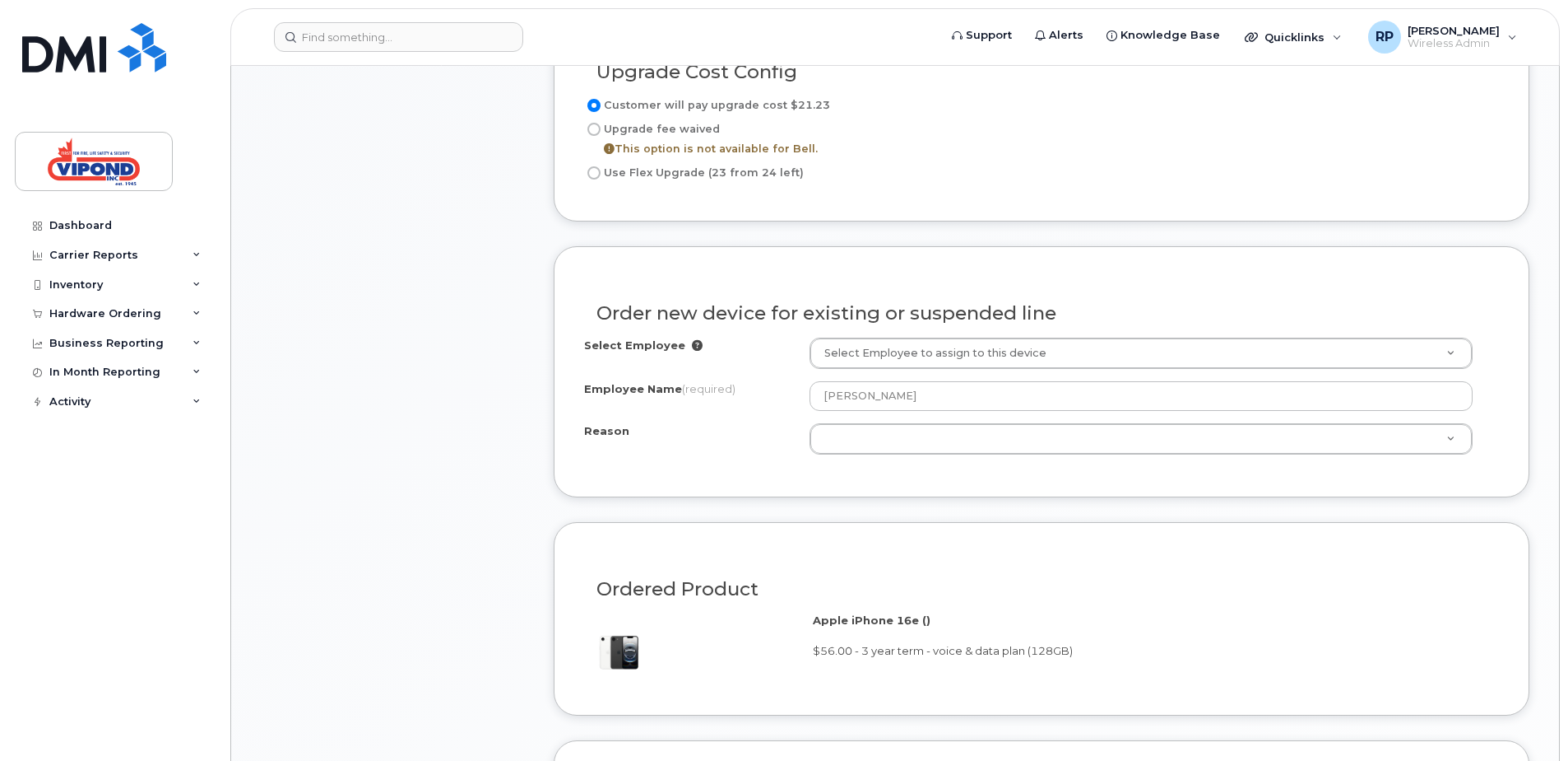
scroll to position [988, 0]
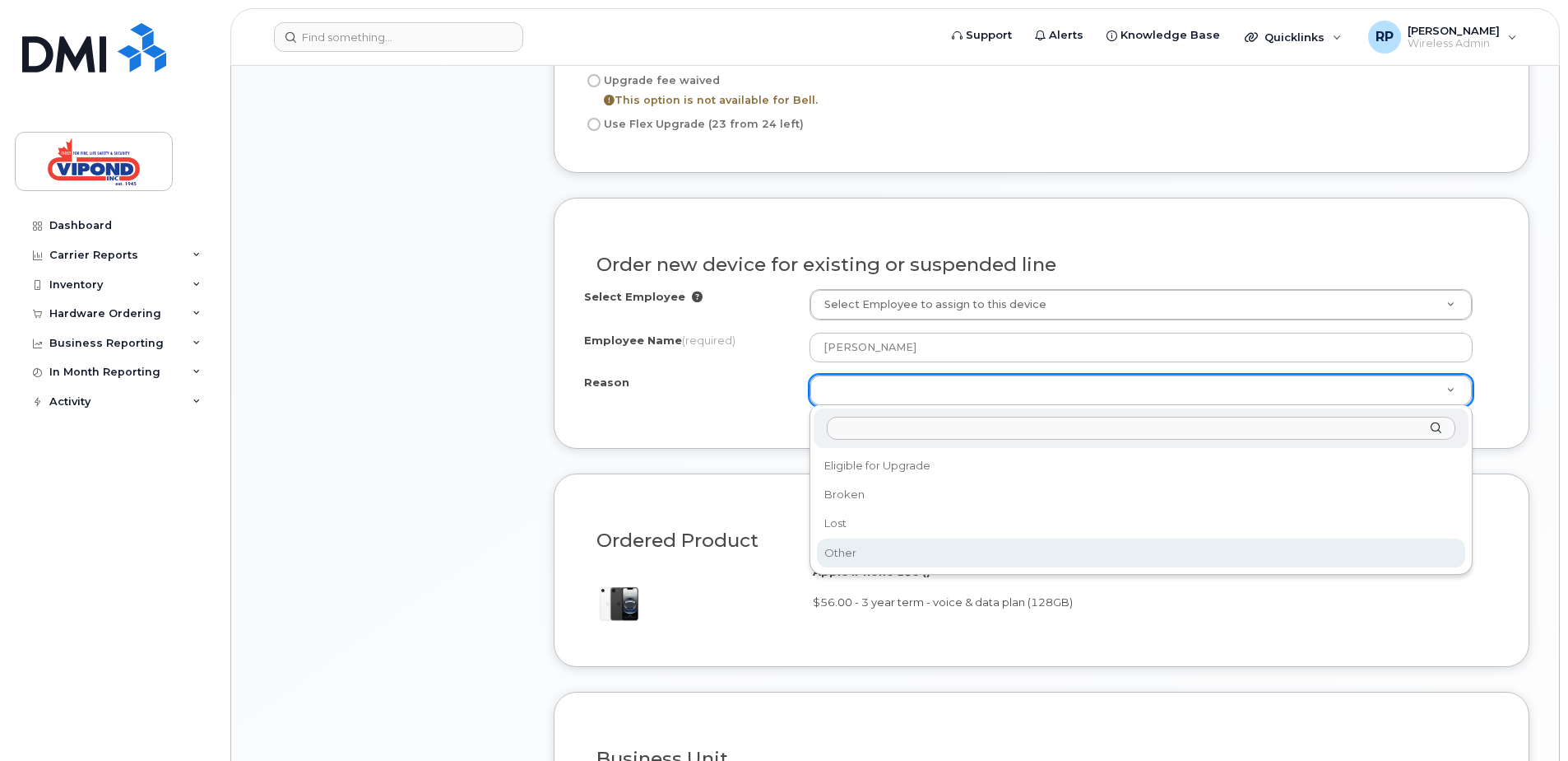
select select "other"
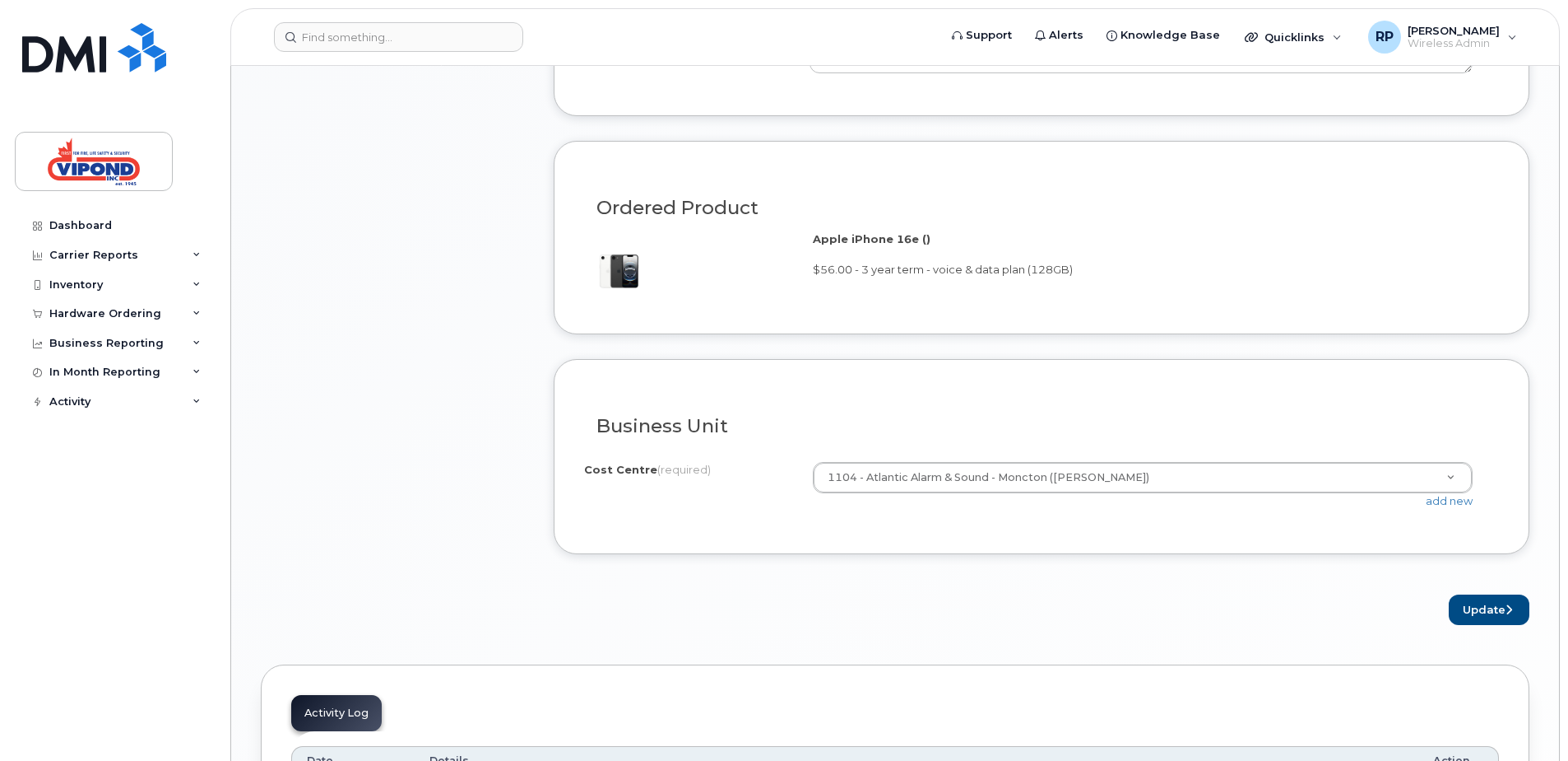
scroll to position [1400, 0]
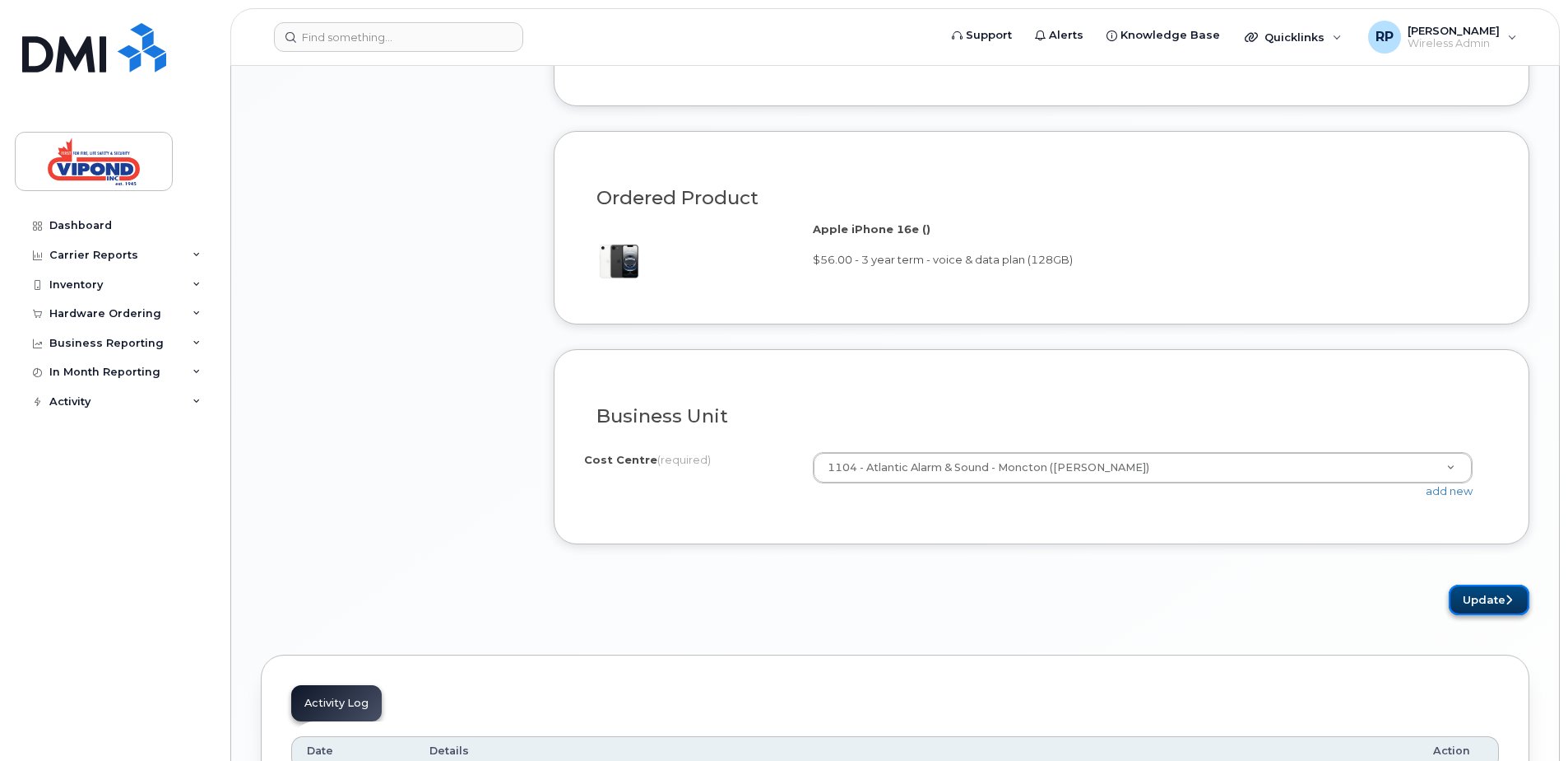
click at [1466, 599] on button "Update" at bounding box center [1488, 599] width 81 height 31
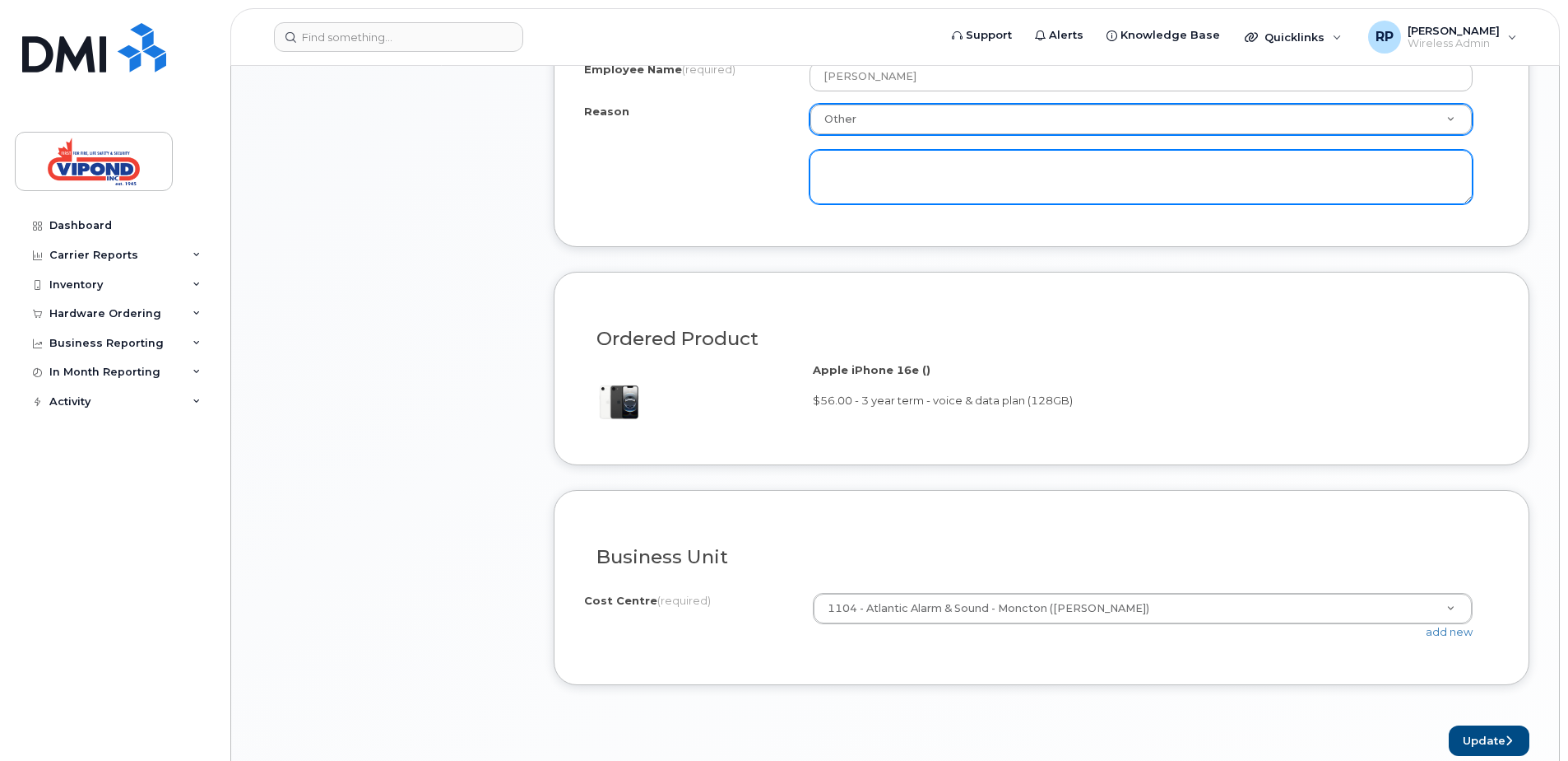
scroll to position [1235, 0]
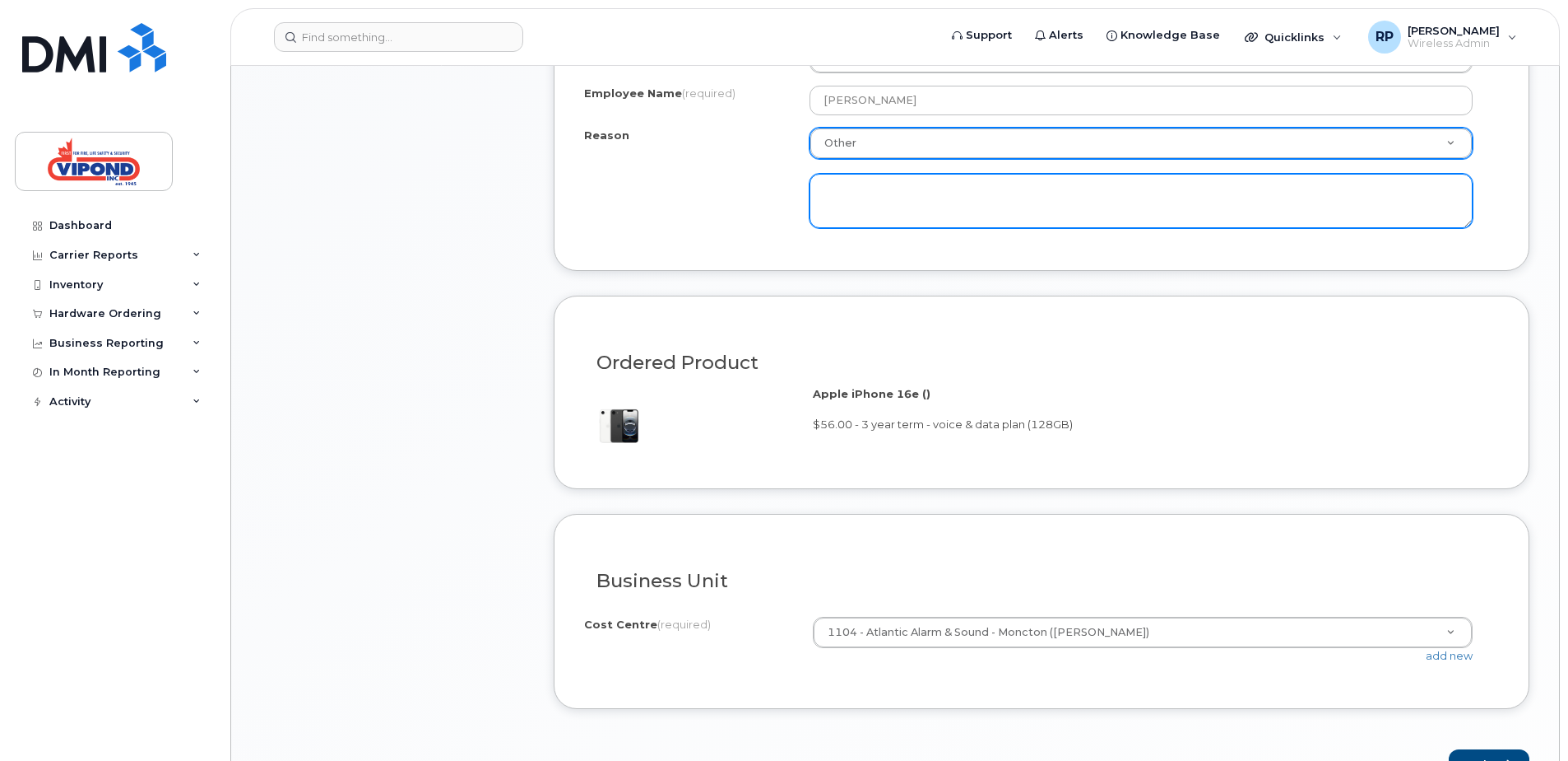
click at [872, 197] on textarea at bounding box center [1140, 201] width 663 height 55
type textarea "D"
click at [869, 206] on textarea at bounding box center [1140, 201] width 663 height 55
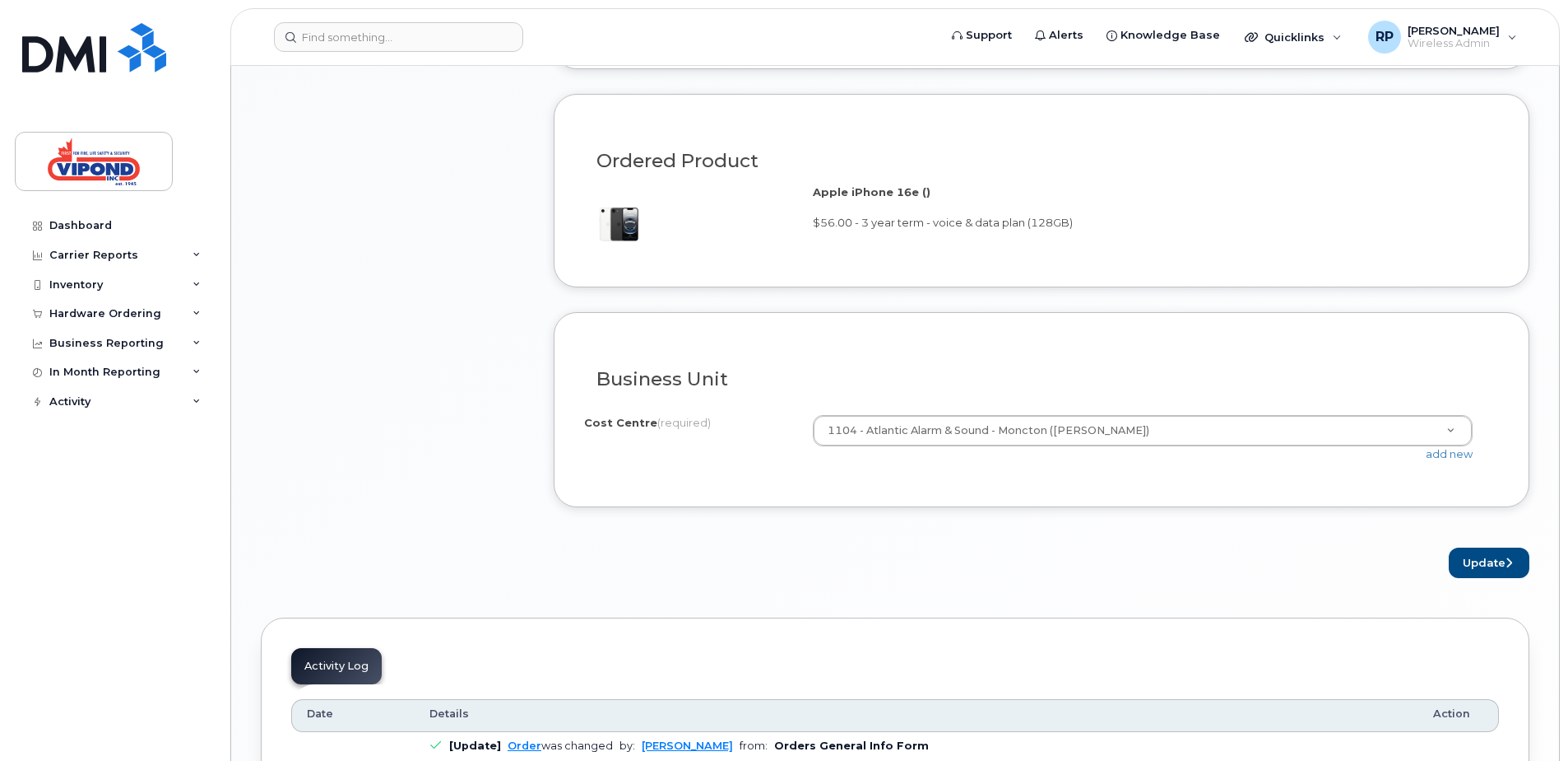
scroll to position [1481, 0]
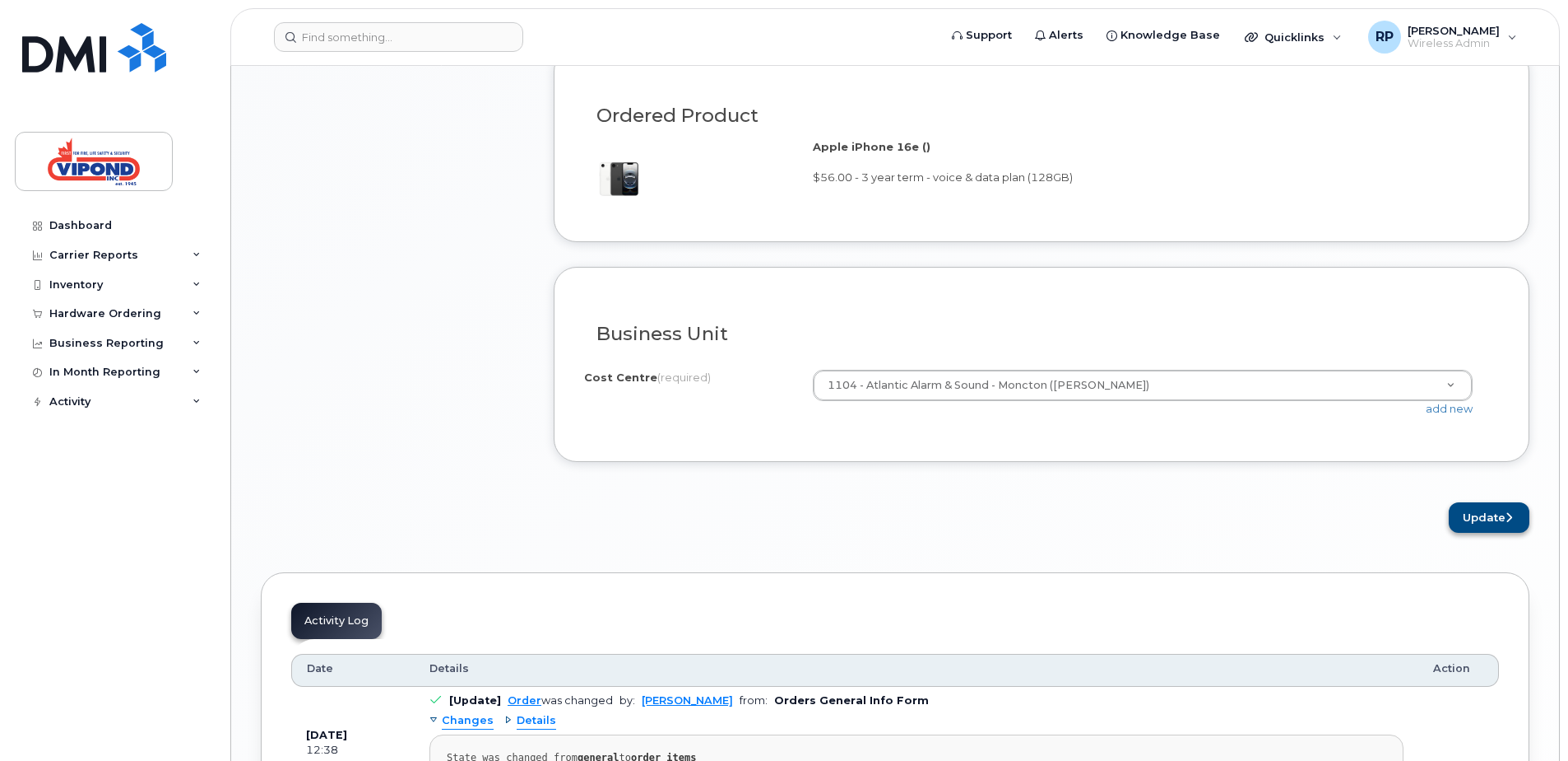
type textarea "dew for upgrade"
click at [1481, 519] on button "Update" at bounding box center [1488, 517] width 81 height 31
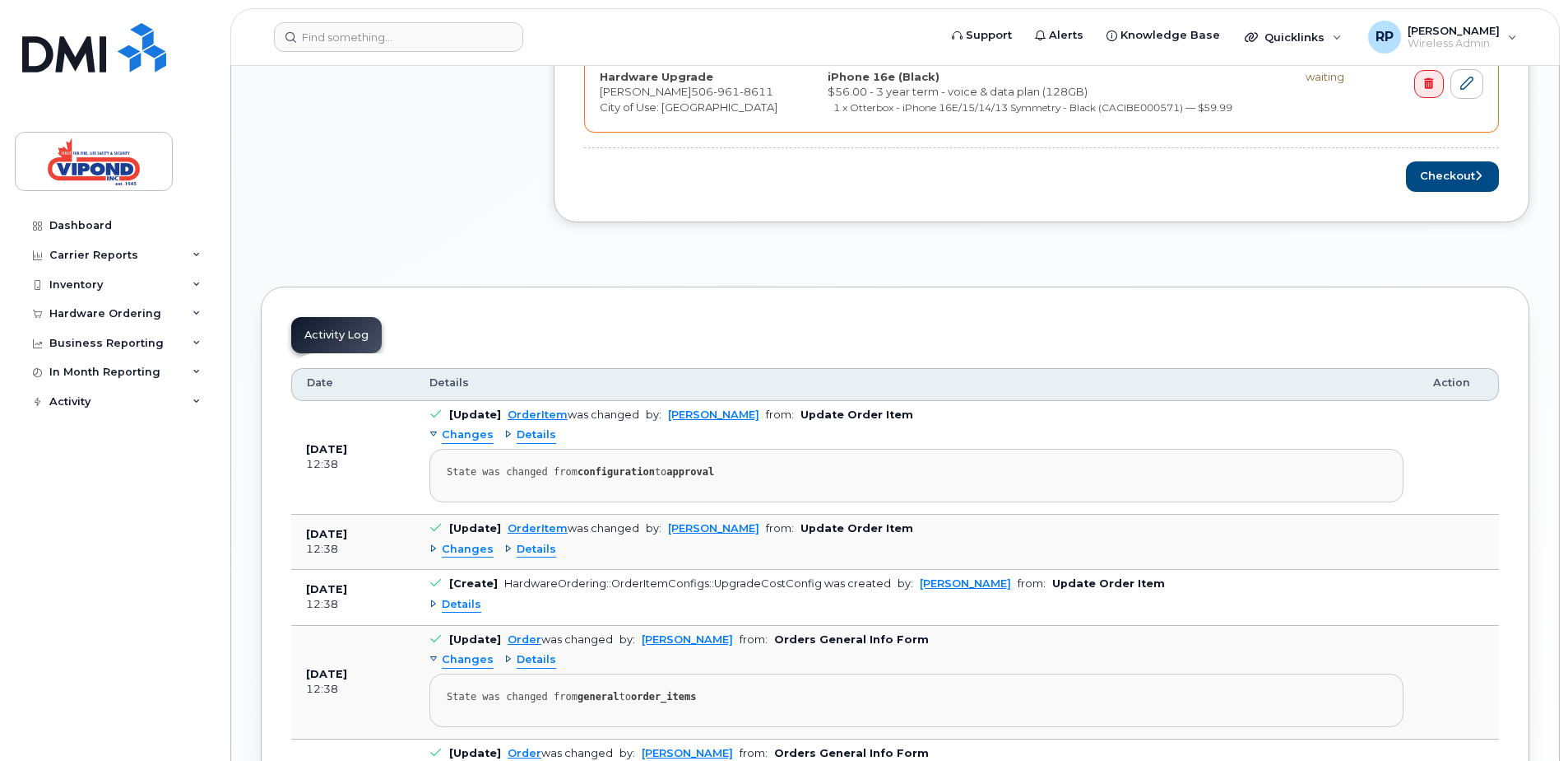
scroll to position [823, 0]
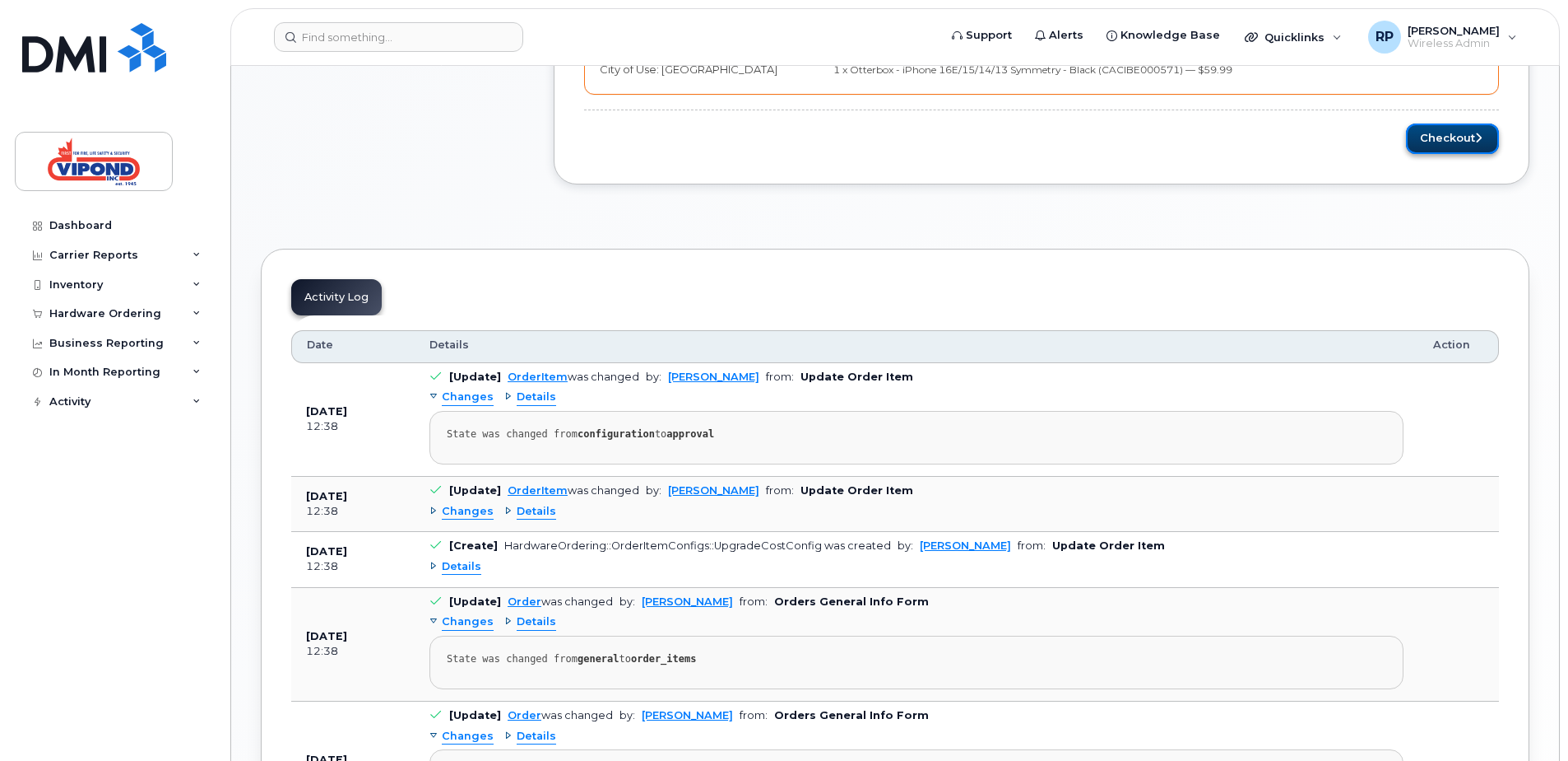
click at [1462, 140] on button "Checkout" at bounding box center [1453, 138] width 93 height 31
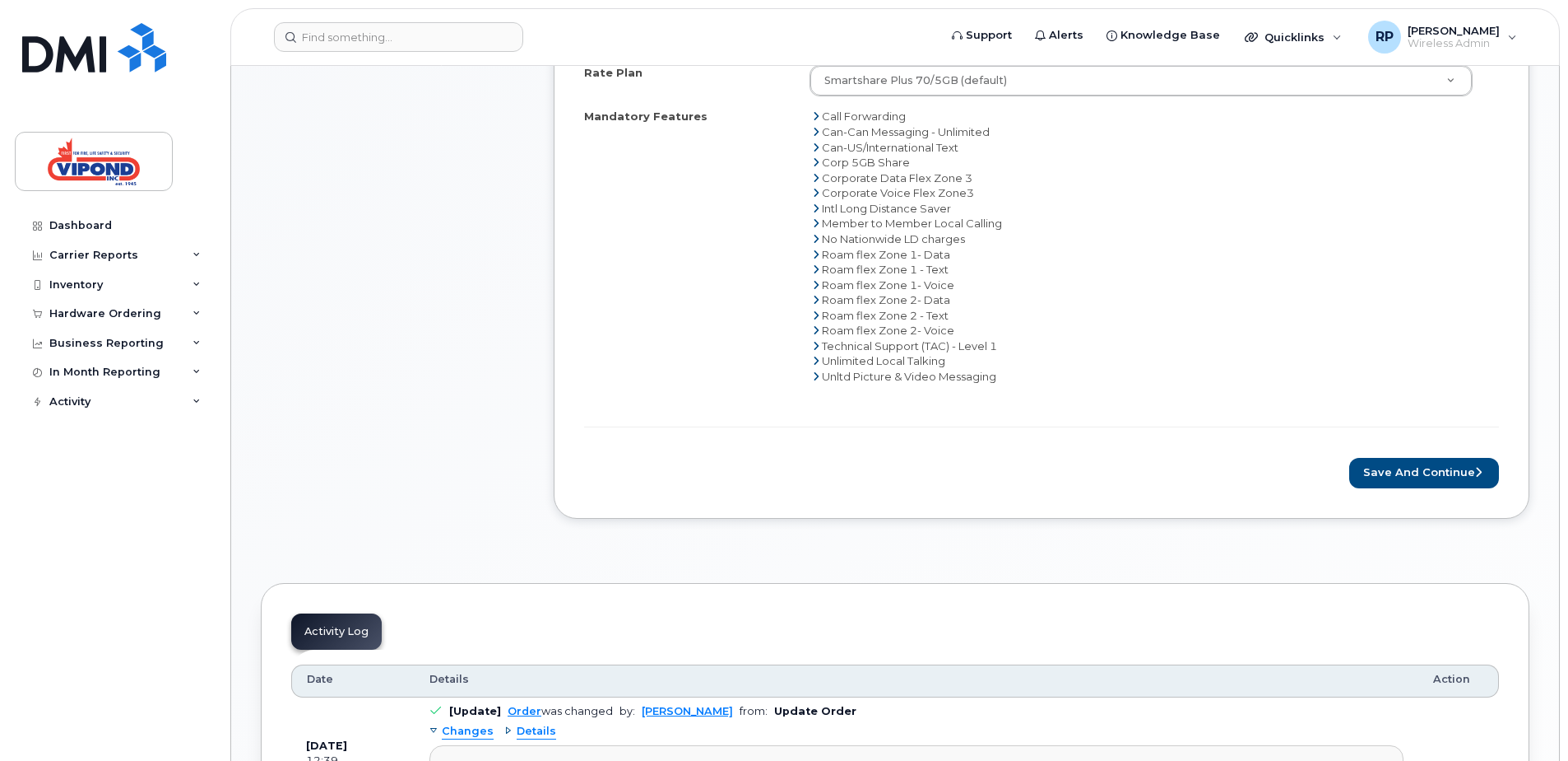
scroll to position [741, 0]
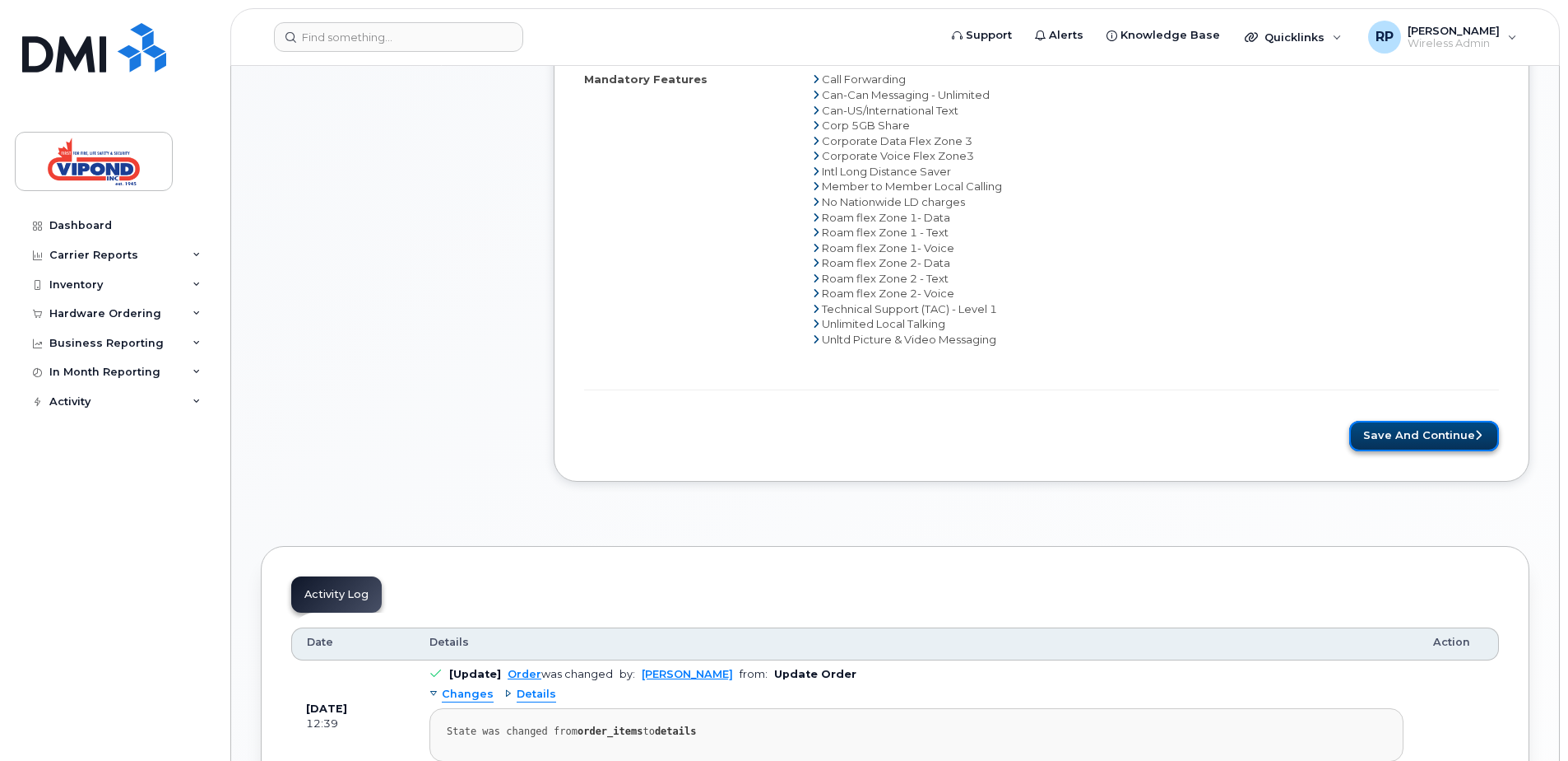
click at [1424, 432] on button "Save and Continue" at bounding box center [1424, 436] width 150 height 31
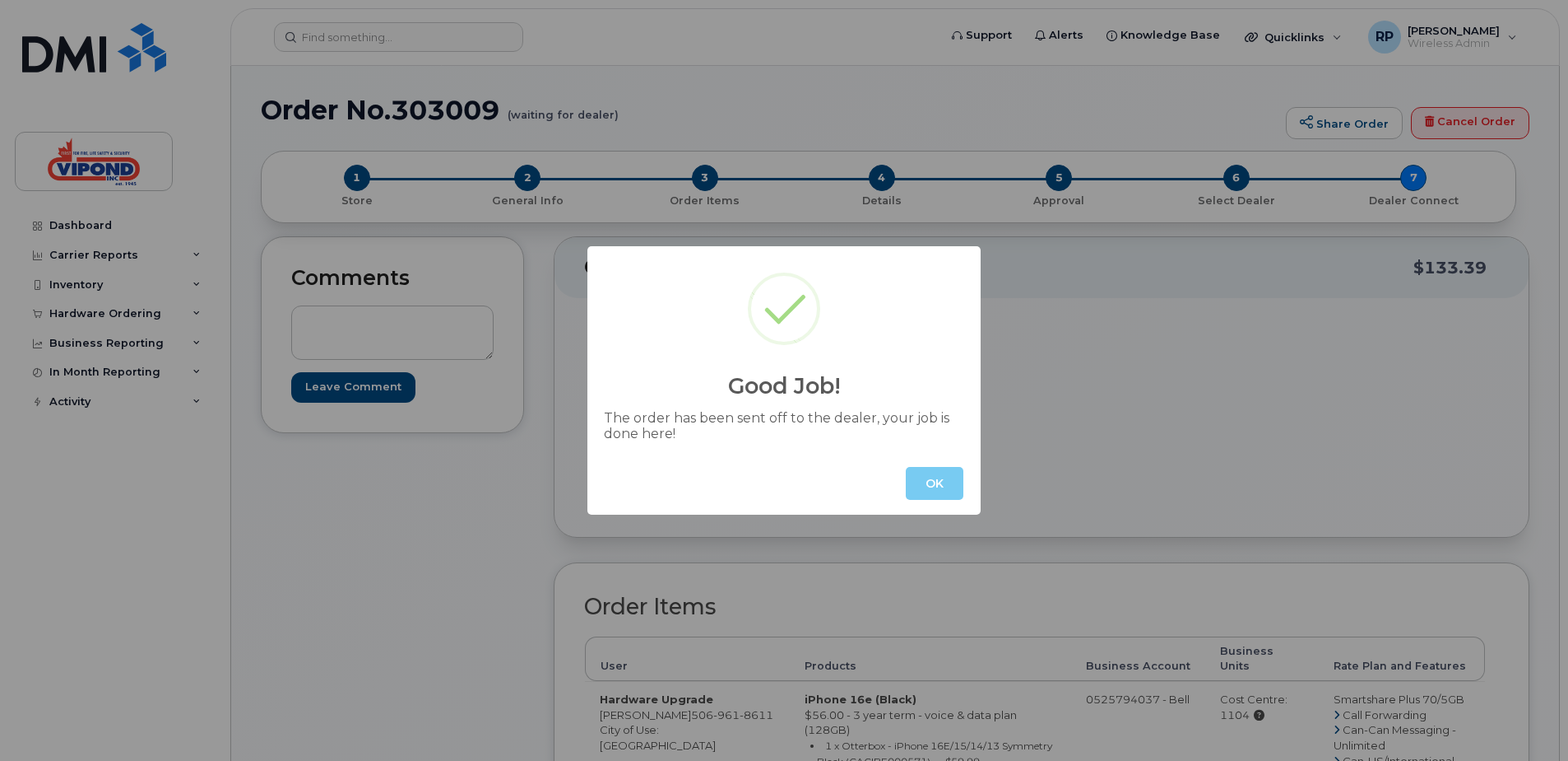
click at [937, 482] on button "OK" at bounding box center [935, 482] width 58 height 33
